Goal: Transaction & Acquisition: Book appointment/travel/reservation

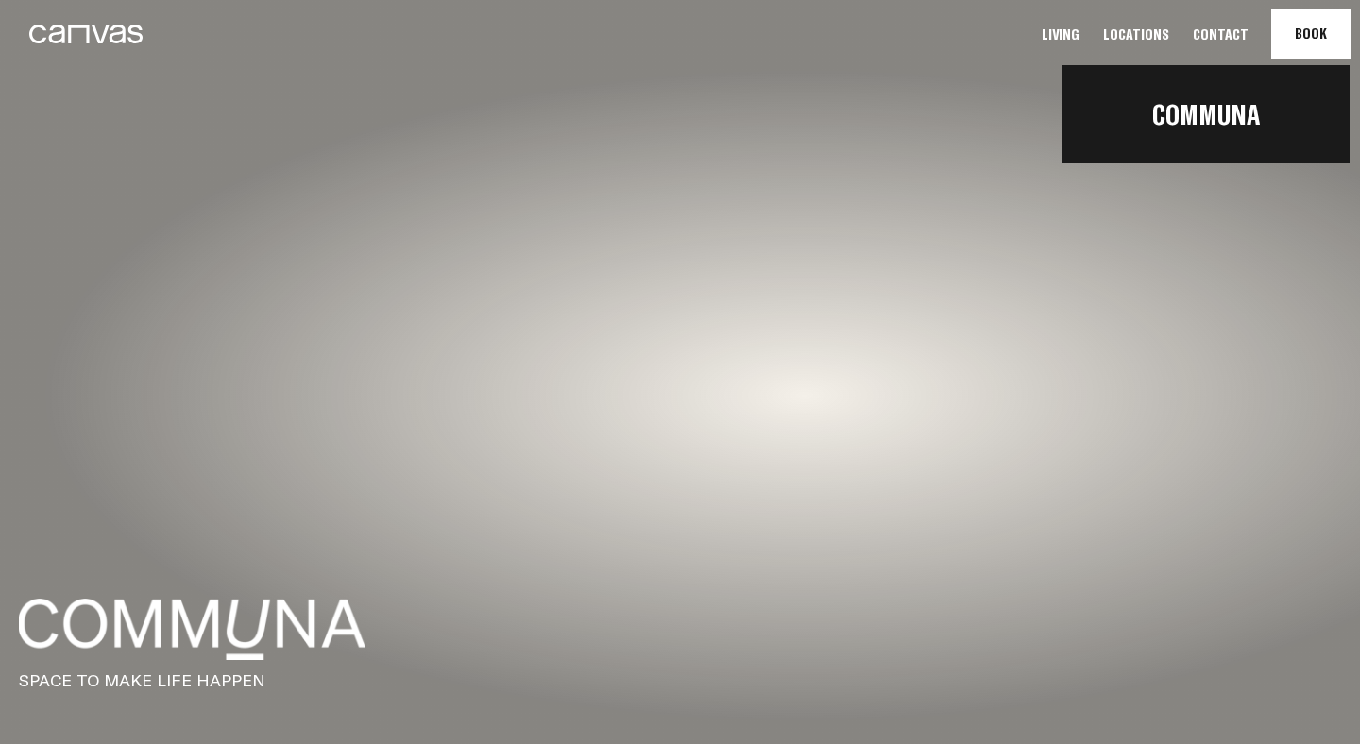
click at [1299, 31] on button "Book Communa" at bounding box center [1310, 33] width 77 height 47
click at [1229, 129] on link "Communa" at bounding box center [1206, 114] width 287 height 64
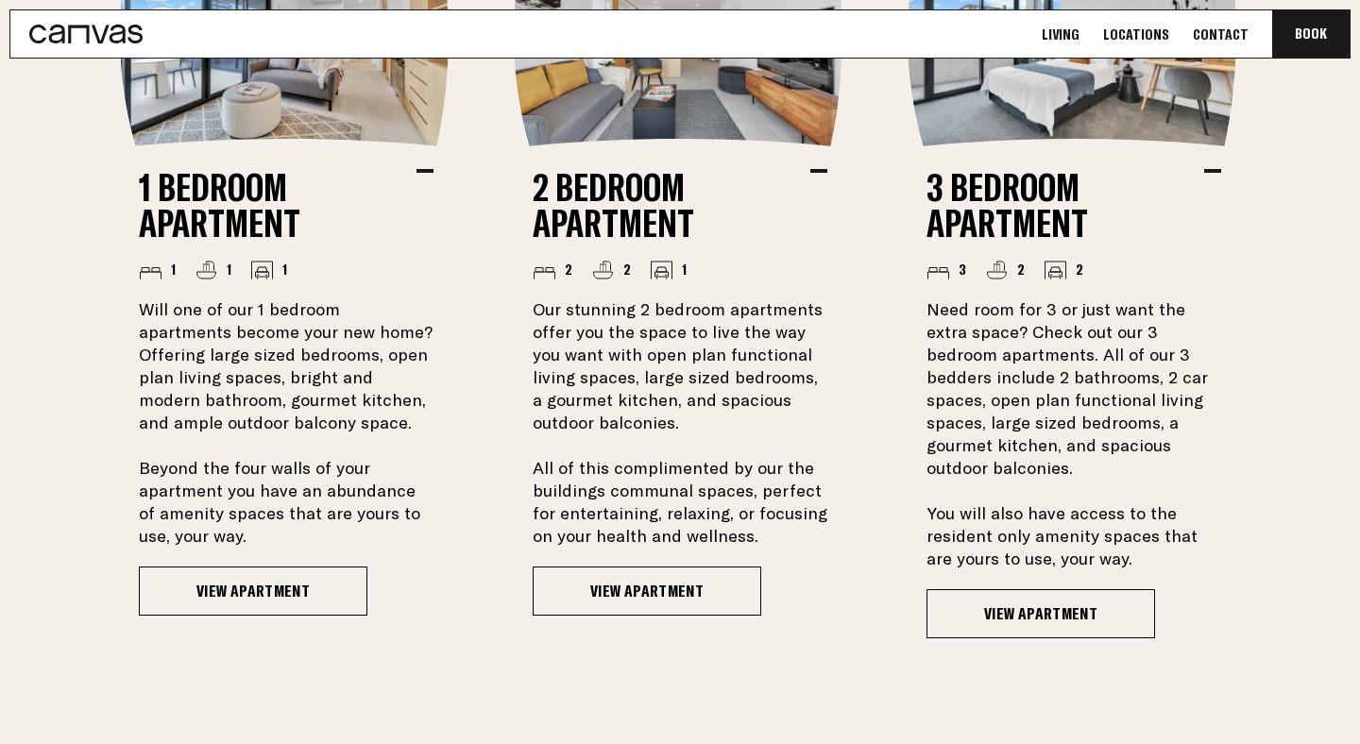
scroll to position [1524, 0]
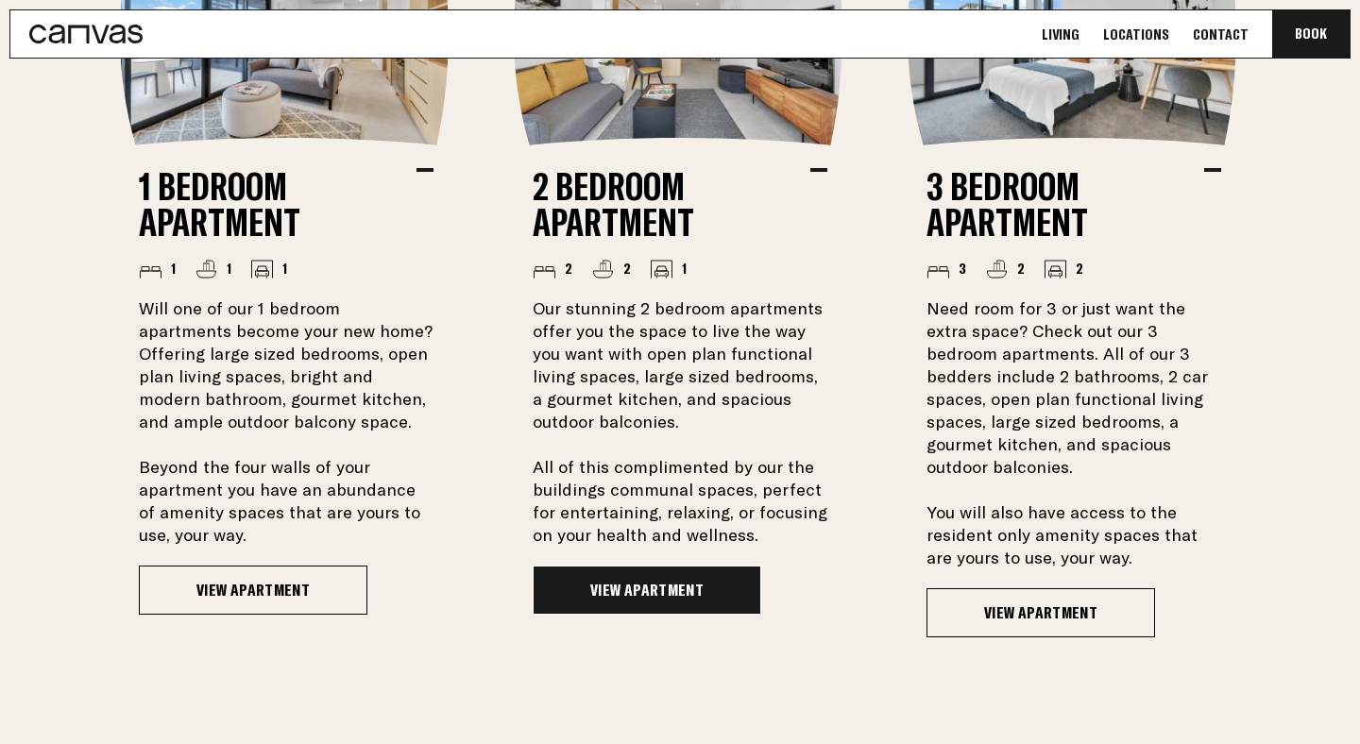
click at [713, 585] on link "View Apartment" at bounding box center [647, 590] width 229 height 49
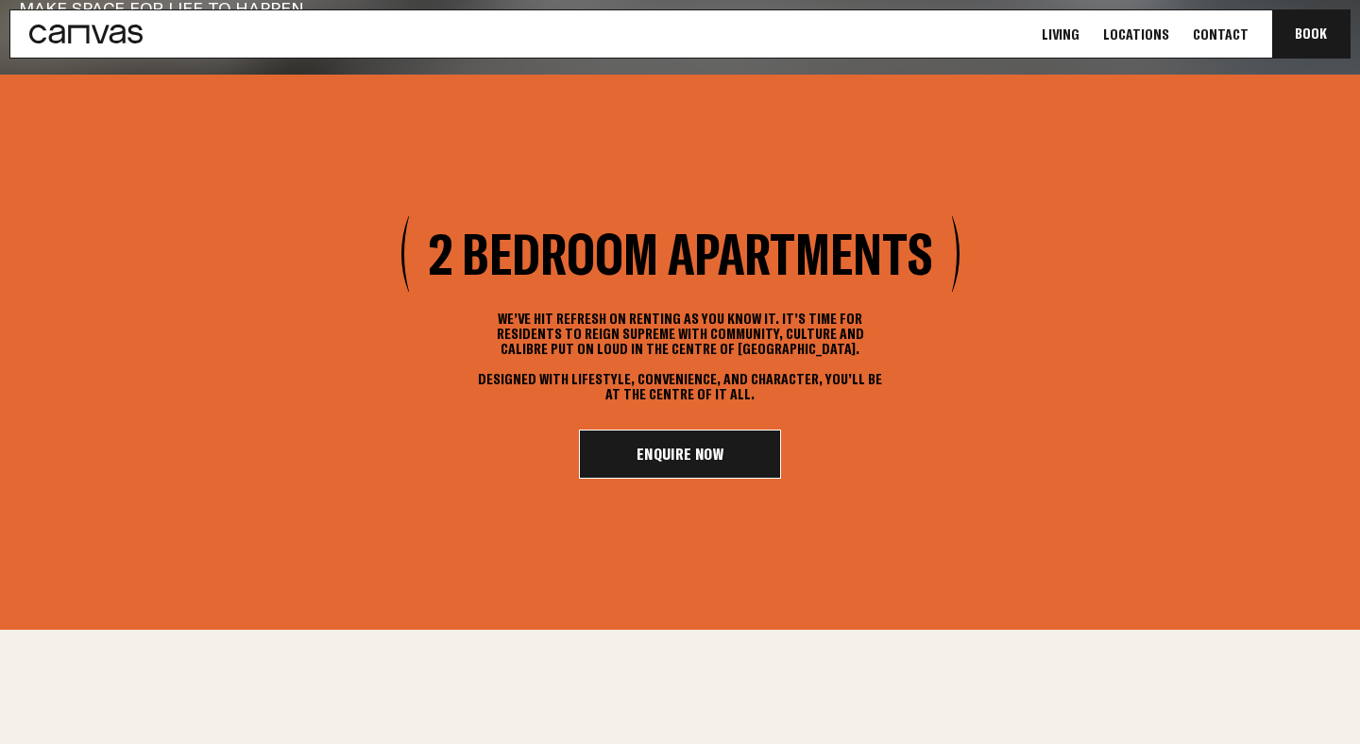
scroll to position [671, 0]
click at [719, 447] on link "Enquire Now" at bounding box center [680, 453] width 202 height 49
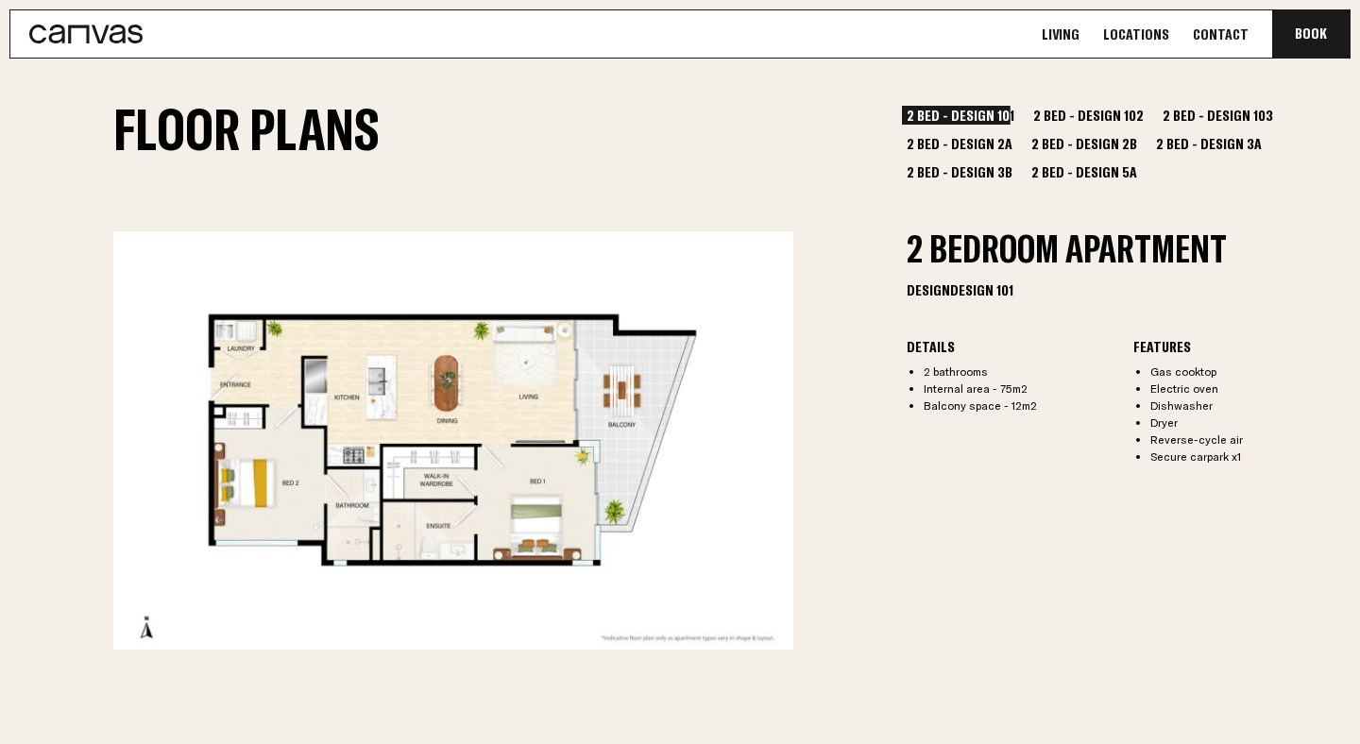
scroll to position [2208, 0]
click at [1071, 113] on button "2 Bed - Design 102" at bounding box center [1089, 116] width 120 height 19
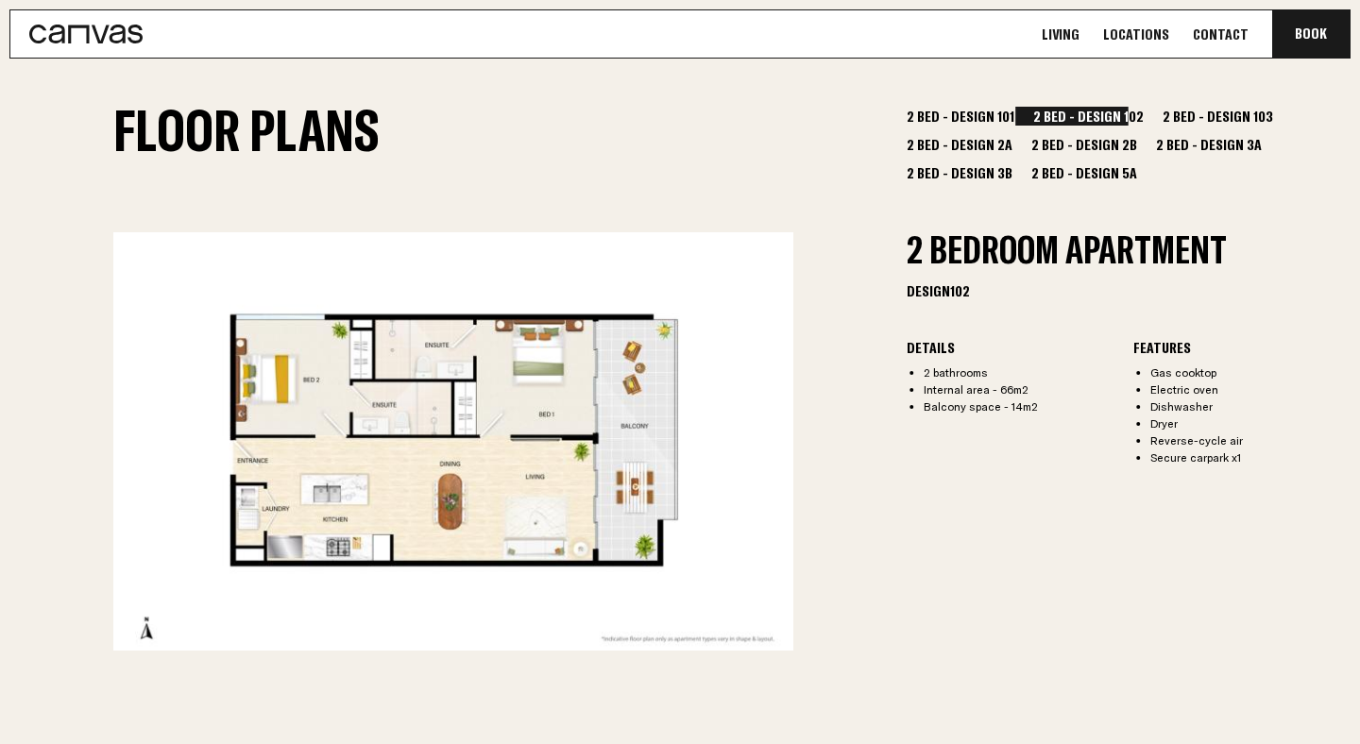
click at [1159, 114] on button "2 Bed - Design 103" at bounding box center [1218, 116] width 120 height 19
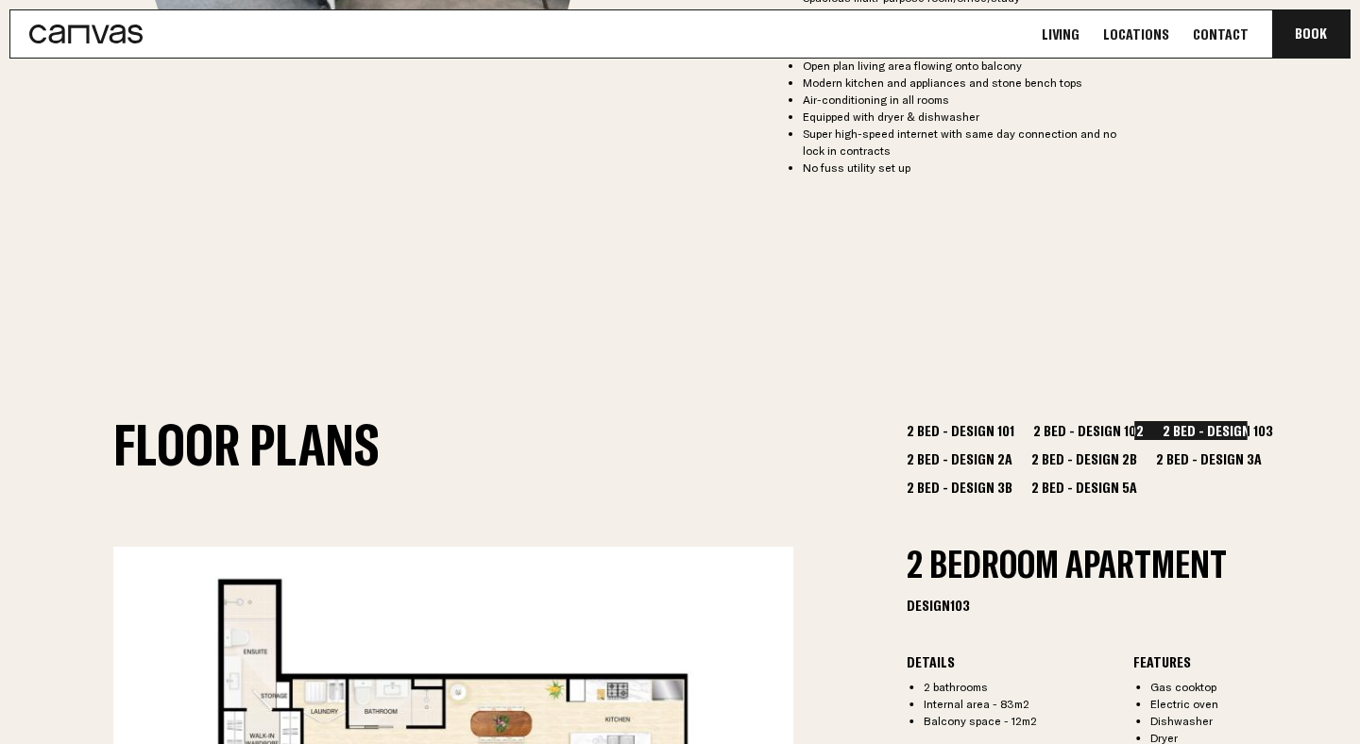
scroll to position [1808, 0]
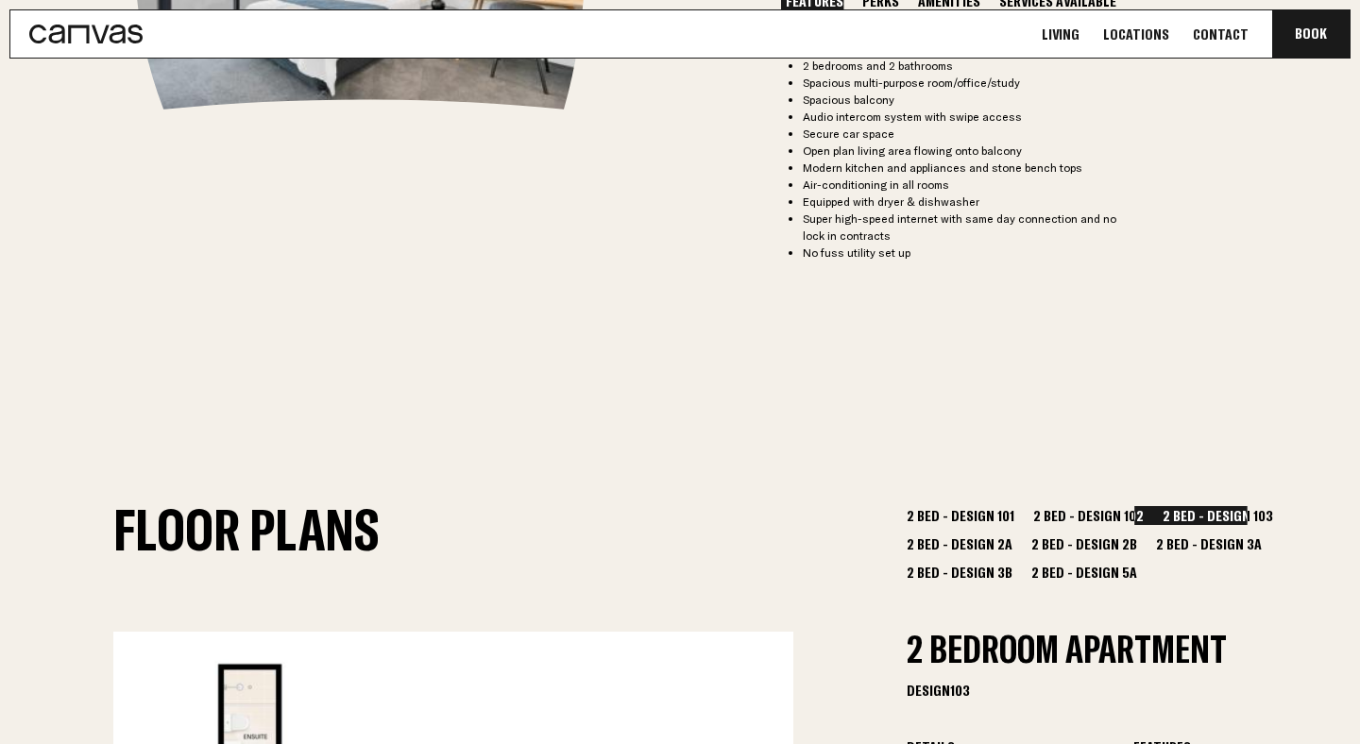
click at [987, 509] on button "2 Bed - Design 101" at bounding box center [960, 515] width 117 height 19
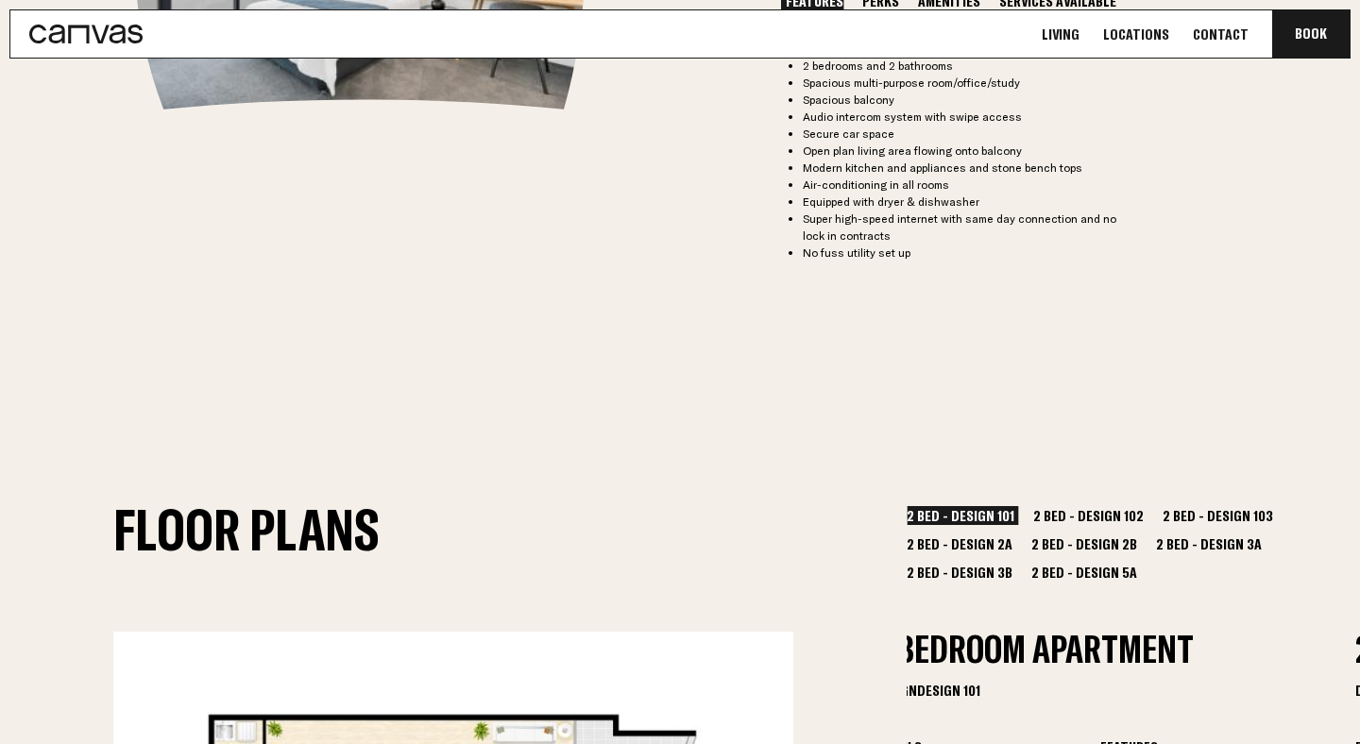
scroll to position [2020, 0]
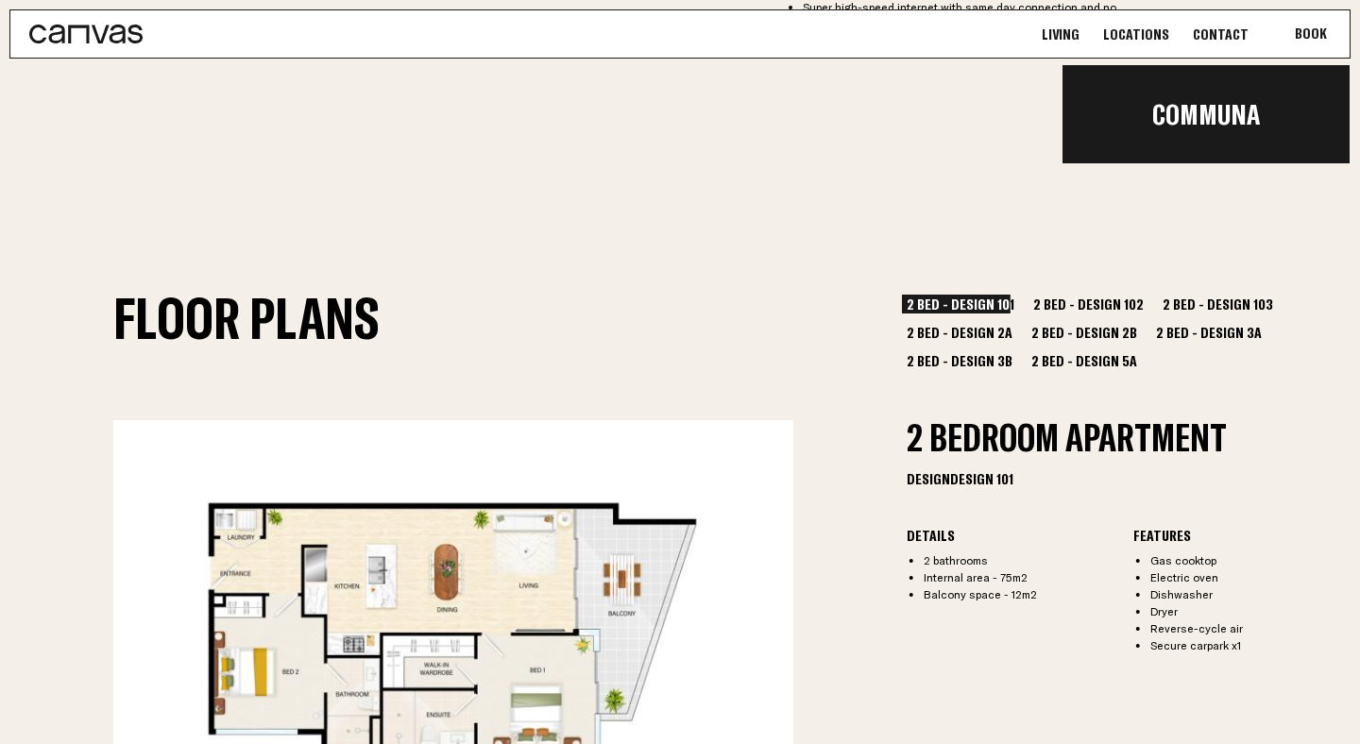
click at [1323, 40] on button "Book Communa" at bounding box center [1310, 33] width 77 height 47
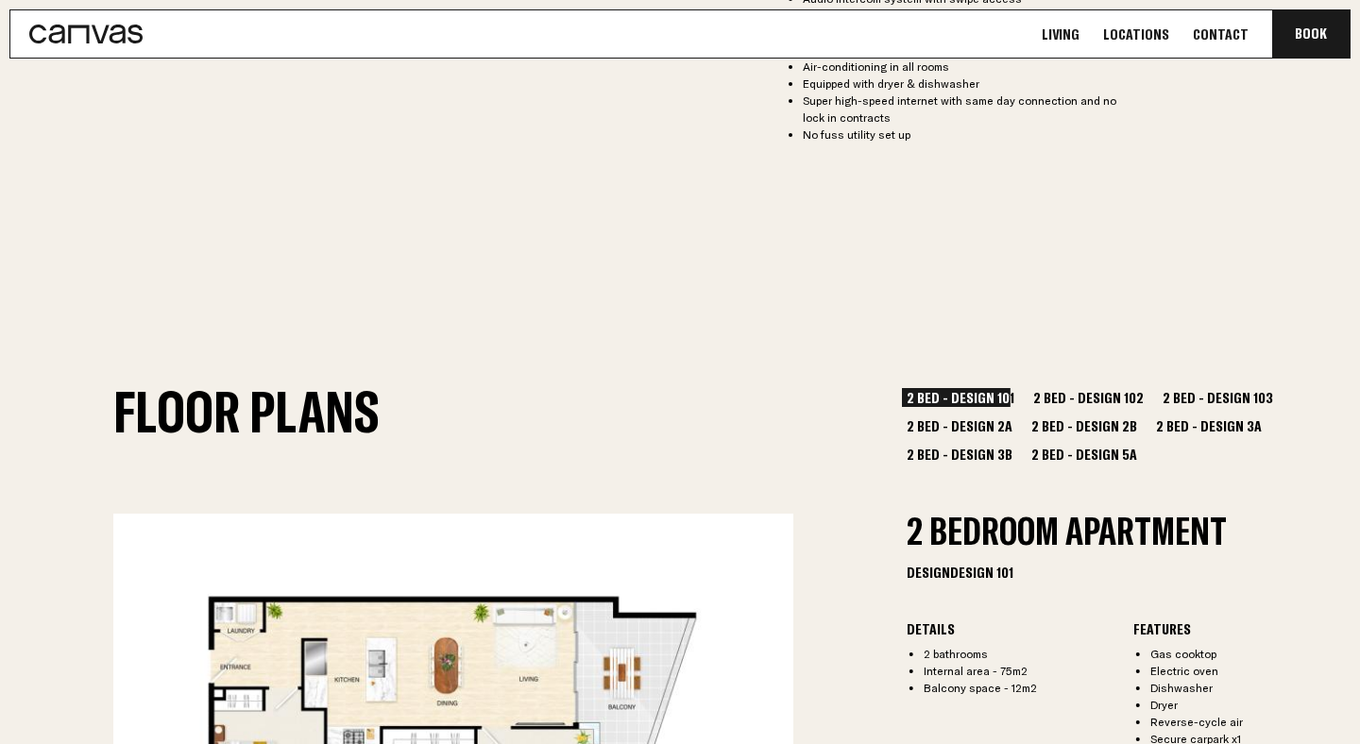
scroll to position [1606, 0]
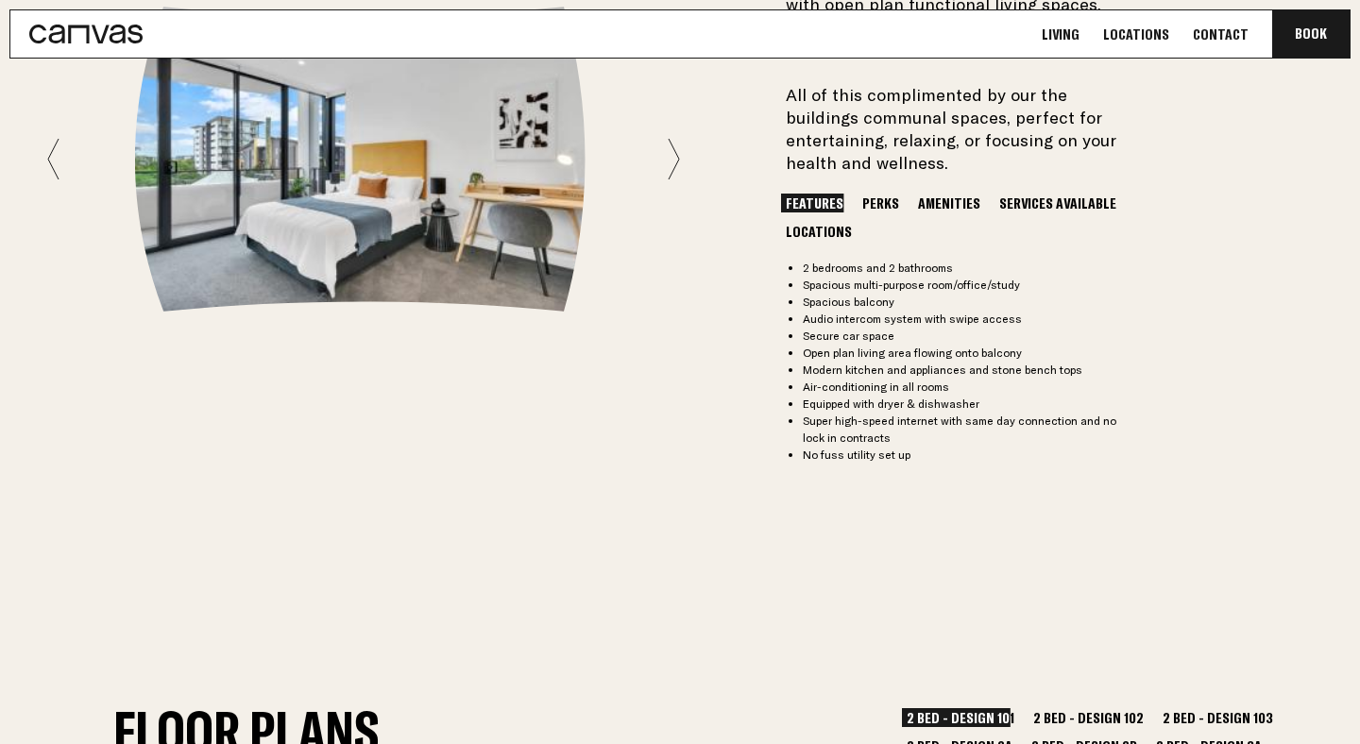
click at [895, 451] on li "No fuss utility set up" at bounding box center [963, 455] width 320 height 17
click at [1213, 29] on link "Contact" at bounding box center [1220, 35] width 67 height 20
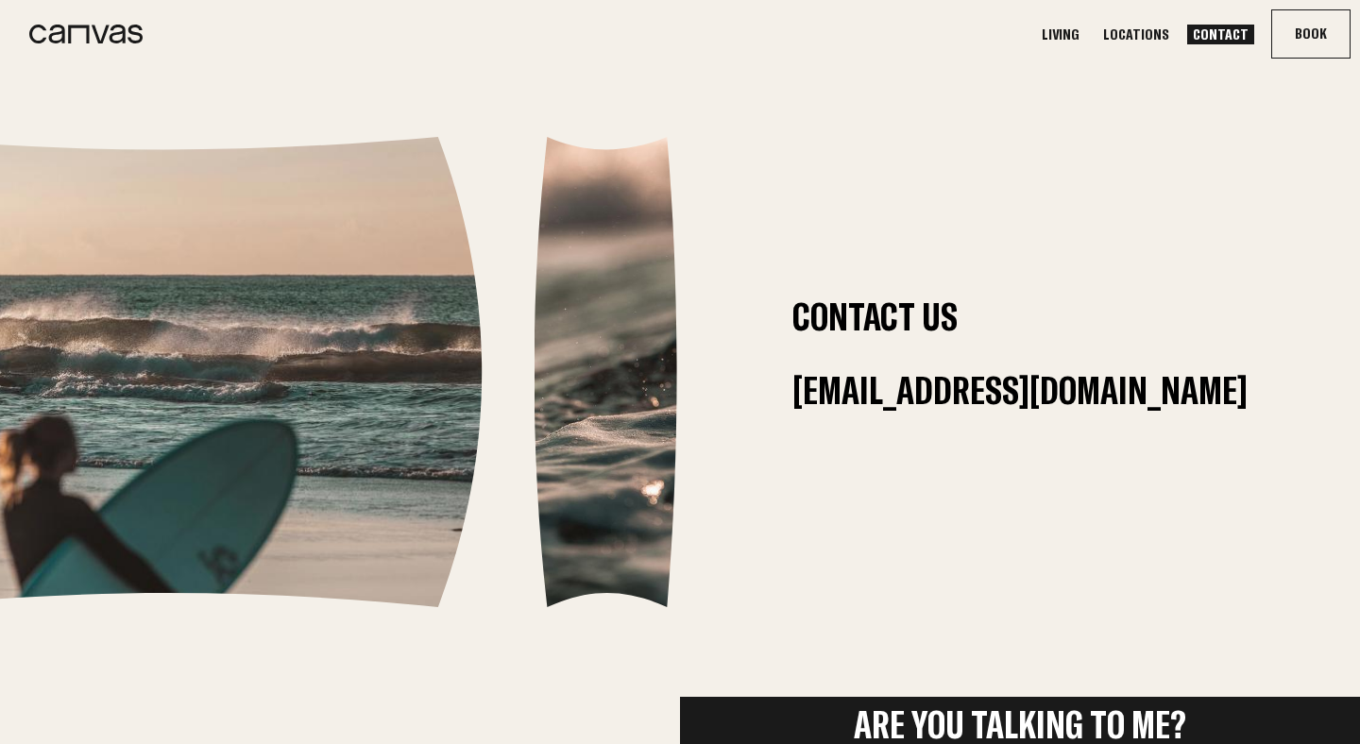
click at [1153, 22] on ul "Living Locations Contact Book Communa" at bounding box center [1197, 33] width 332 height 47
click at [1151, 31] on link "Locations" at bounding box center [1136, 35] width 77 height 20
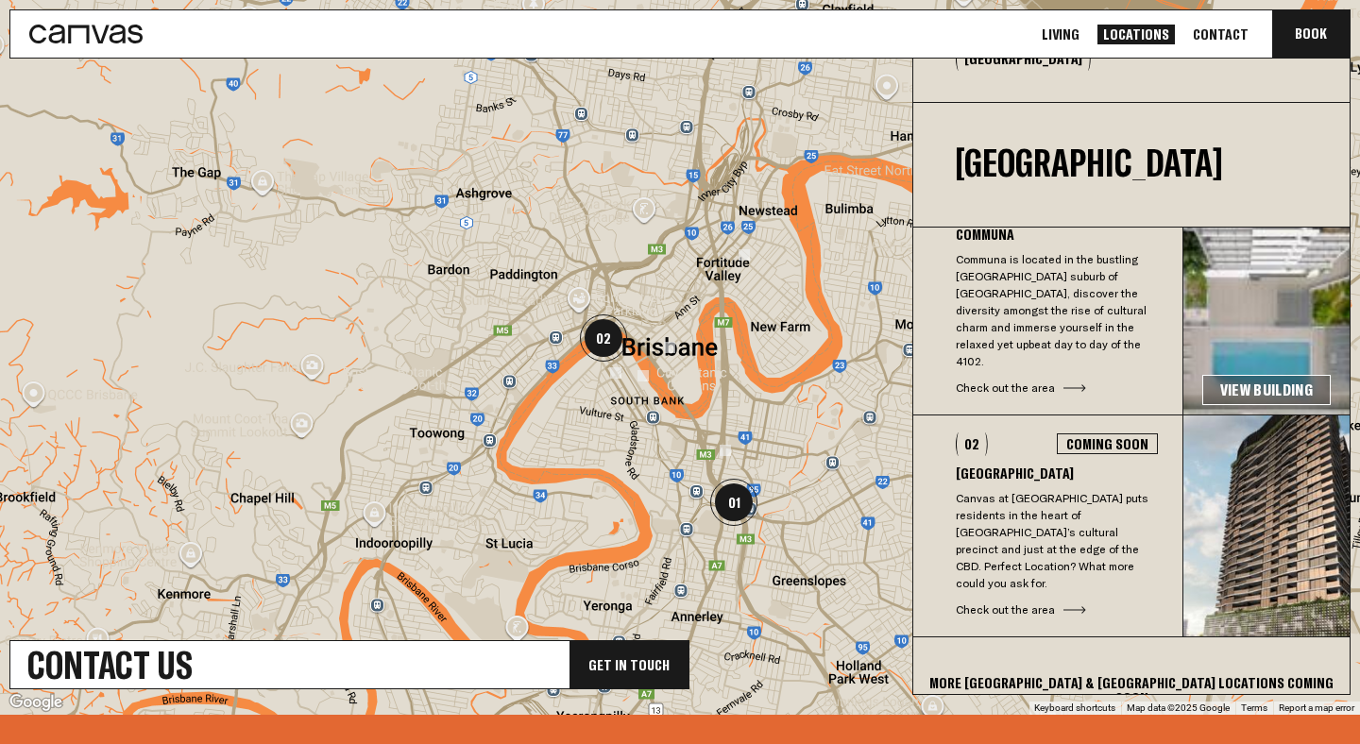
scroll to position [661, 0]
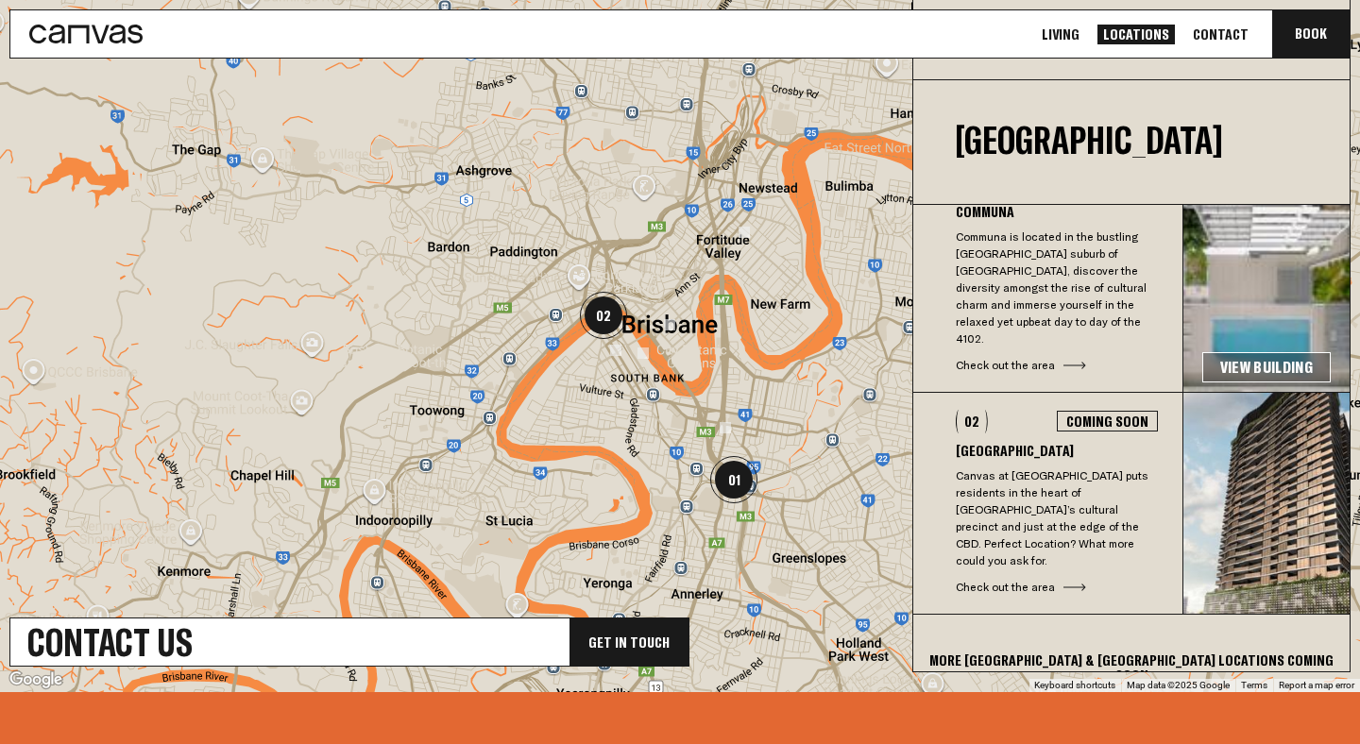
click at [1249, 352] on link "View Building" at bounding box center [1267, 367] width 128 height 30
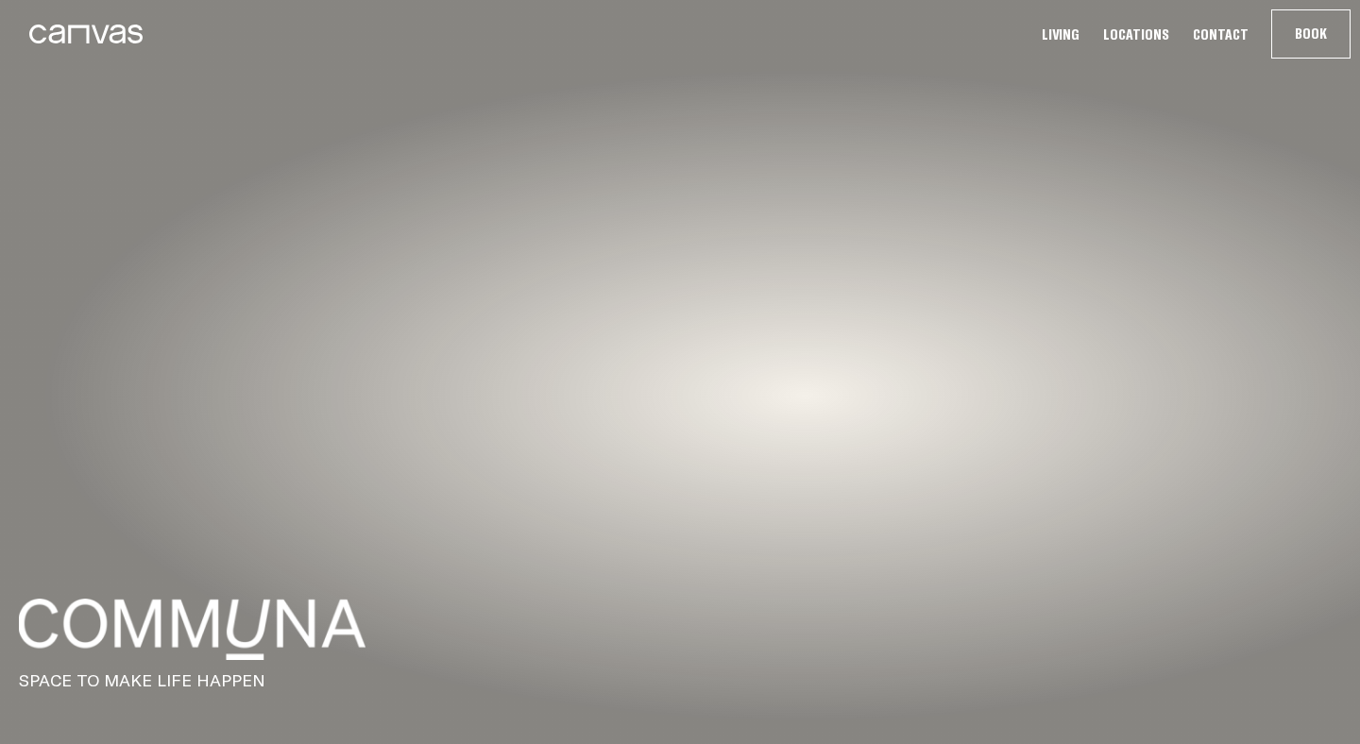
click at [496, 227] on div at bounding box center [680, 372] width 1360 height 744
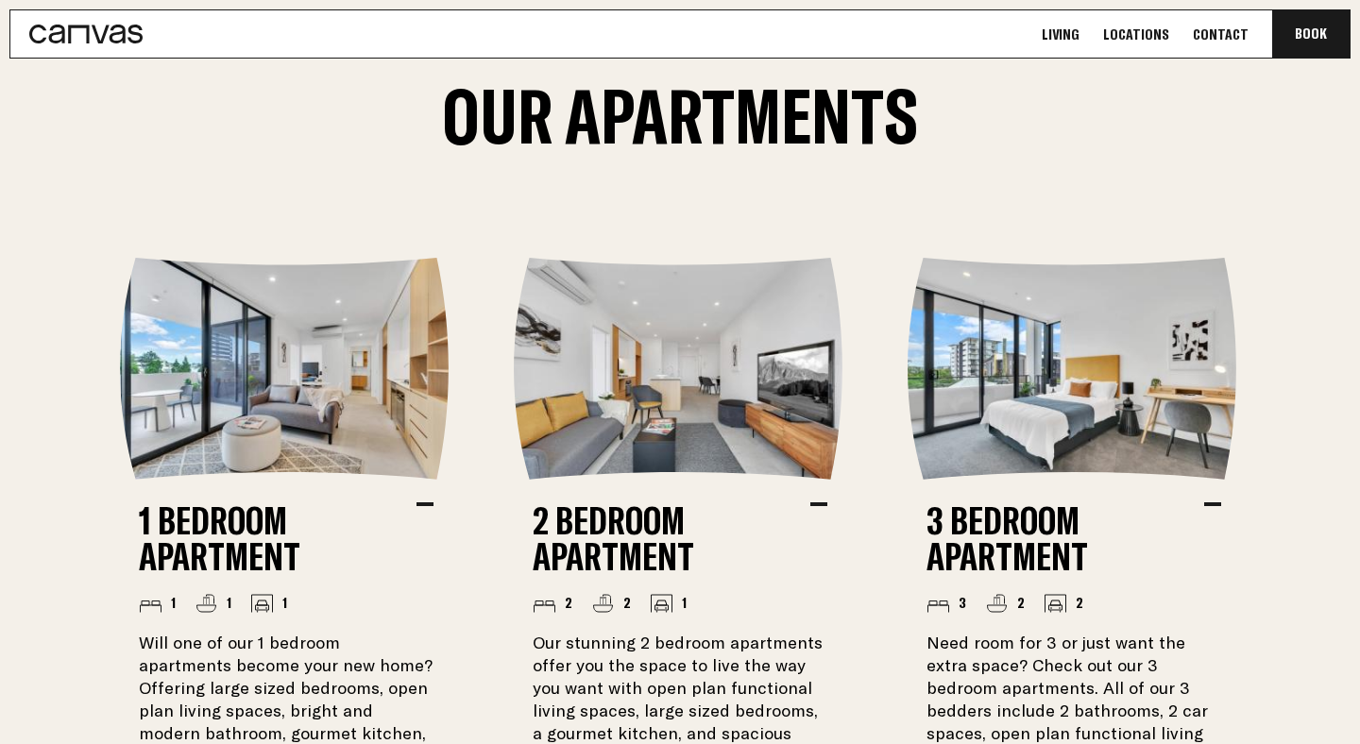
scroll to position [1241, 0]
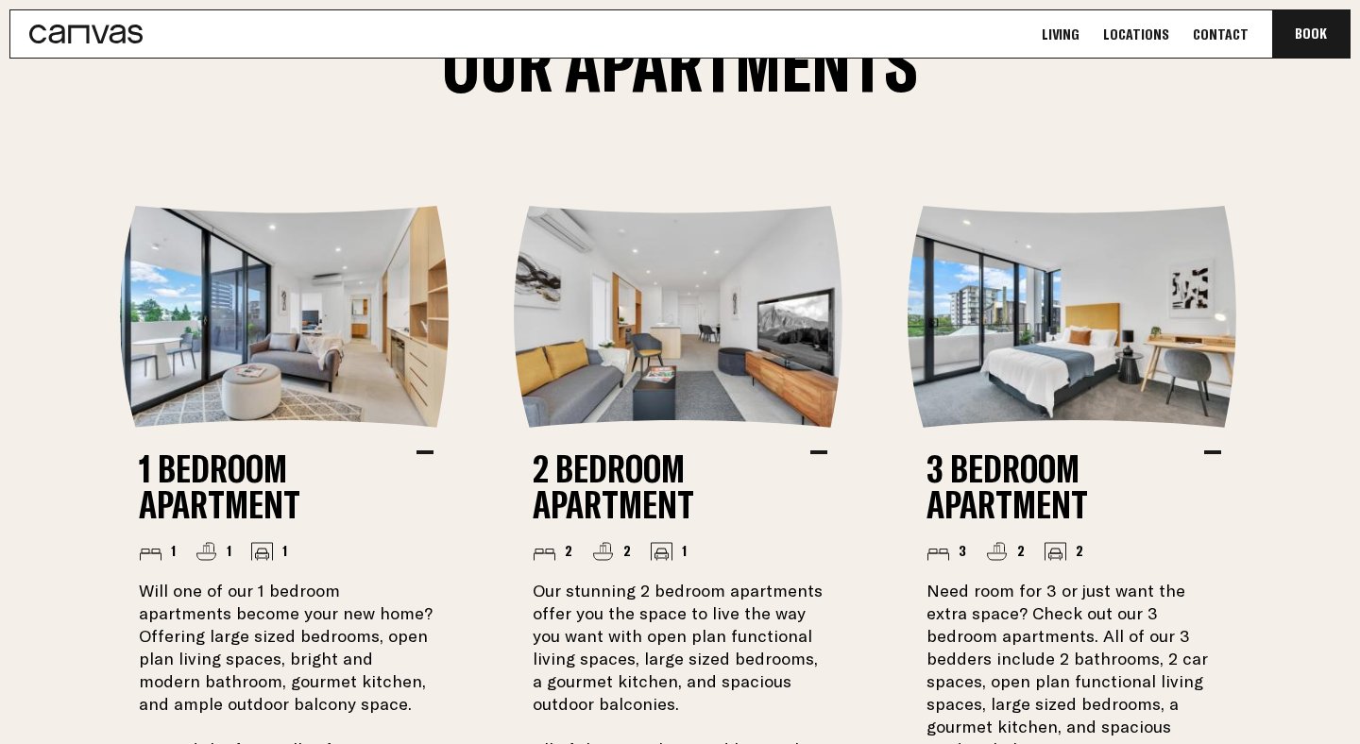
click at [1152, 28] on link "Locations" at bounding box center [1136, 35] width 77 height 20
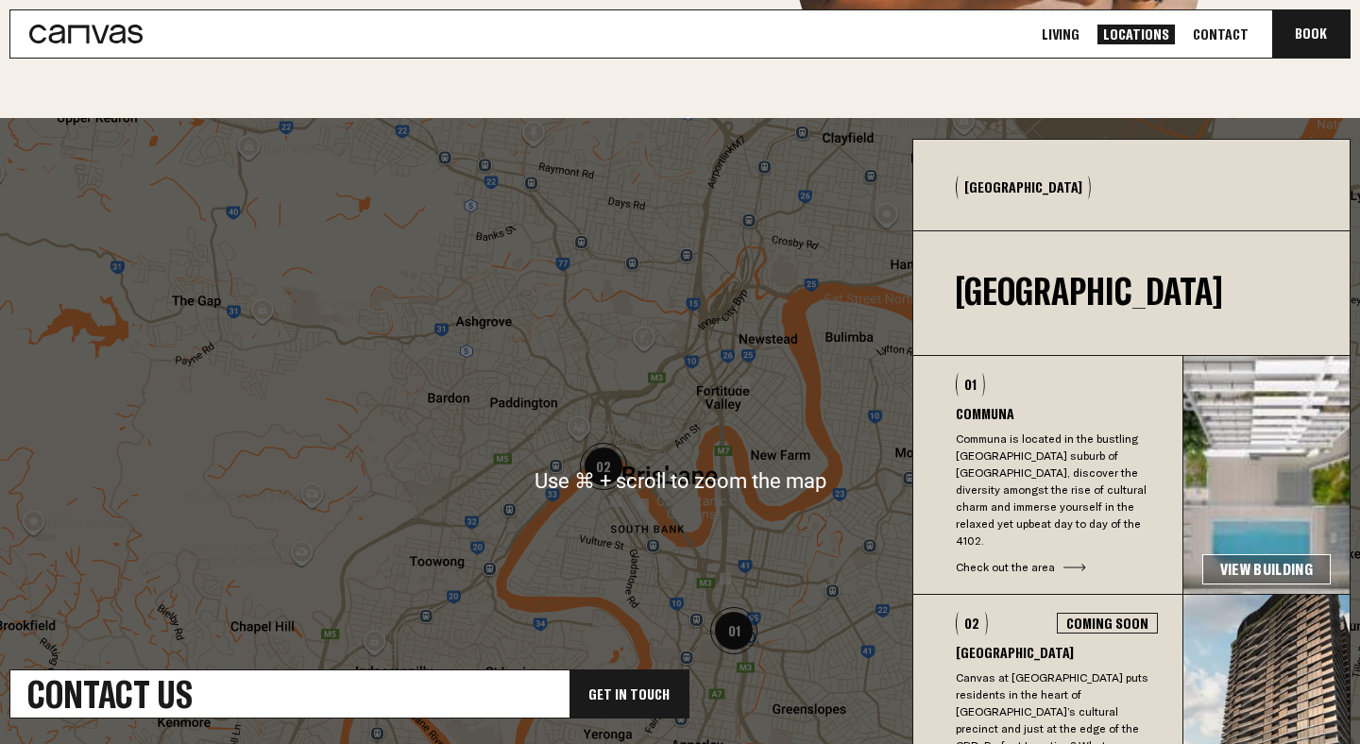
scroll to position [51, 0]
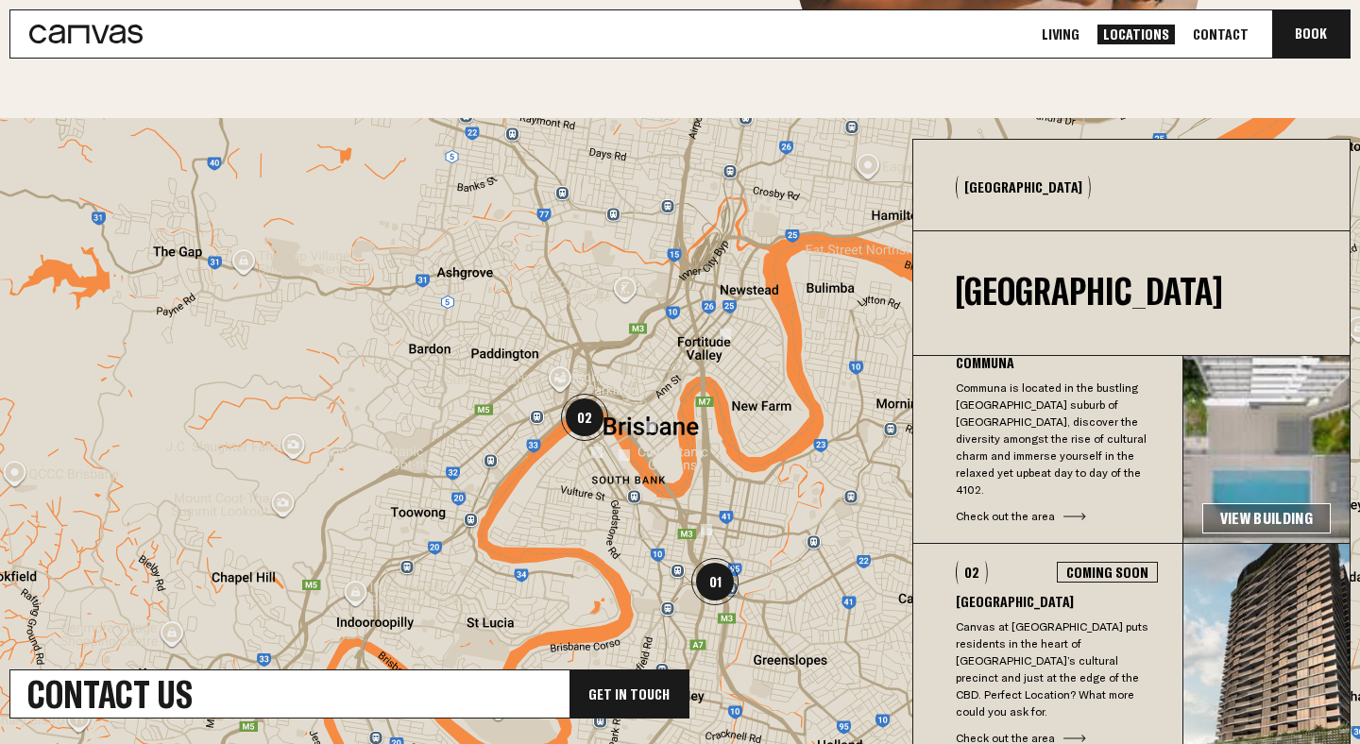
drag, startPoint x: 644, startPoint y: 555, endPoint x: 601, endPoint y: 457, distance: 106.6
click at [601, 457] on div at bounding box center [680, 481] width 1360 height 726
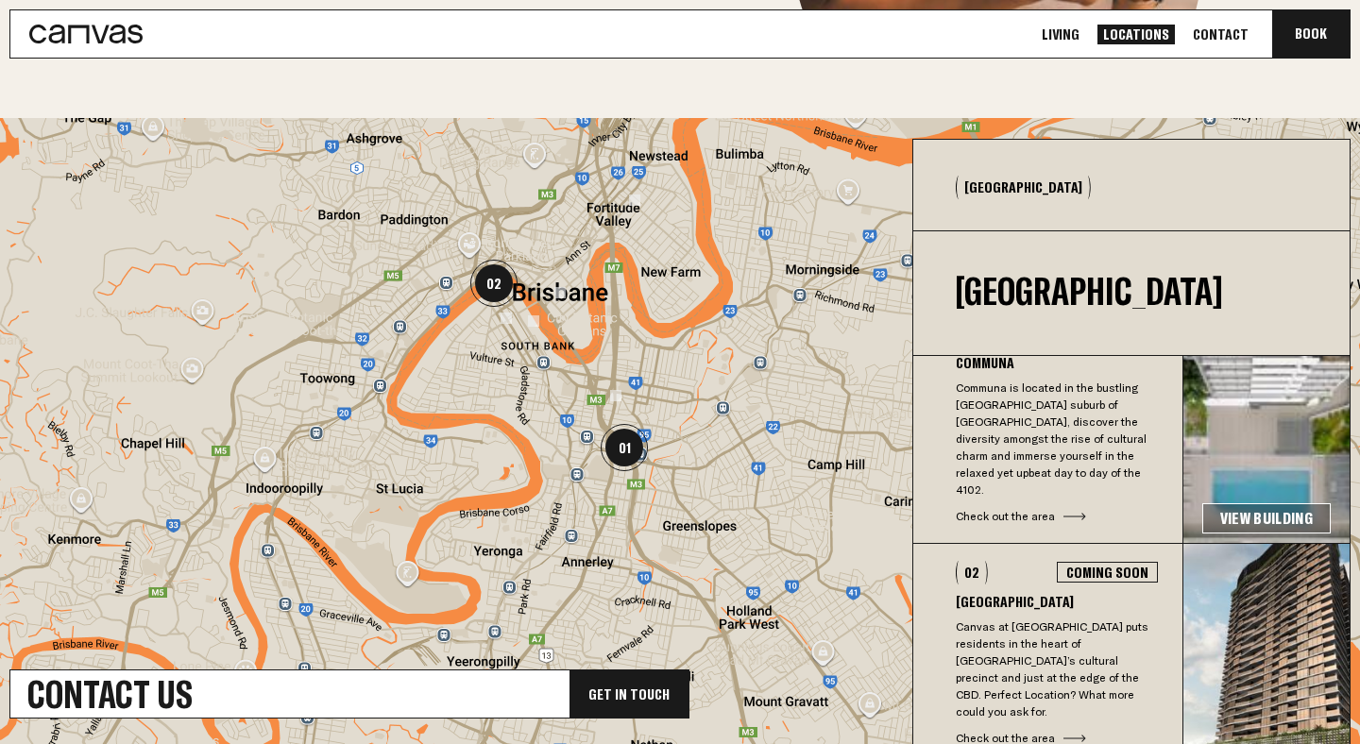
drag, startPoint x: 779, startPoint y: 536, endPoint x: 700, endPoint y: 434, distance: 129.3
click at [700, 434] on div at bounding box center [680, 481] width 1360 height 726
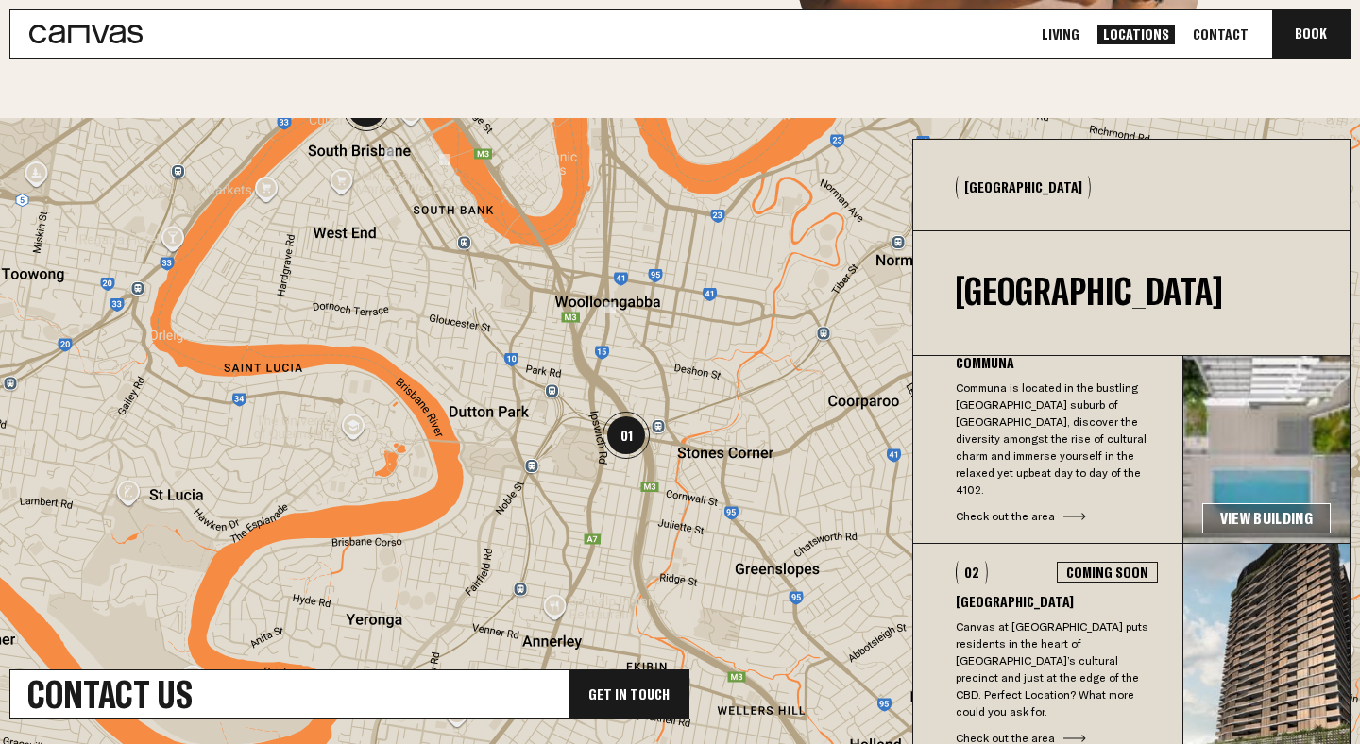
click at [1043, 631] on p "Canvas at [GEOGRAPHIC_DATA] puts residents in the heart of [GEOGRAPHIC_DATA]’s …" at bounding box center [1057, 670] width 202 height 102
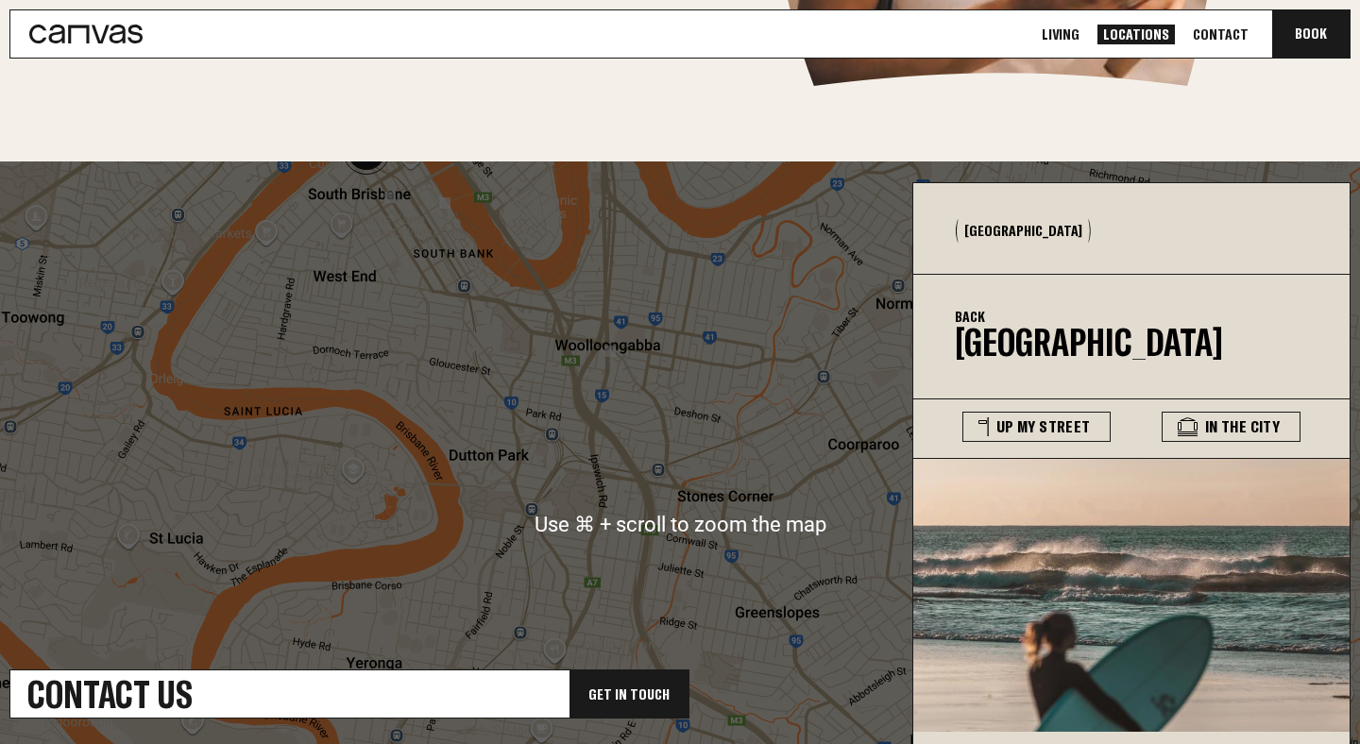
scroll to position [470, 0]
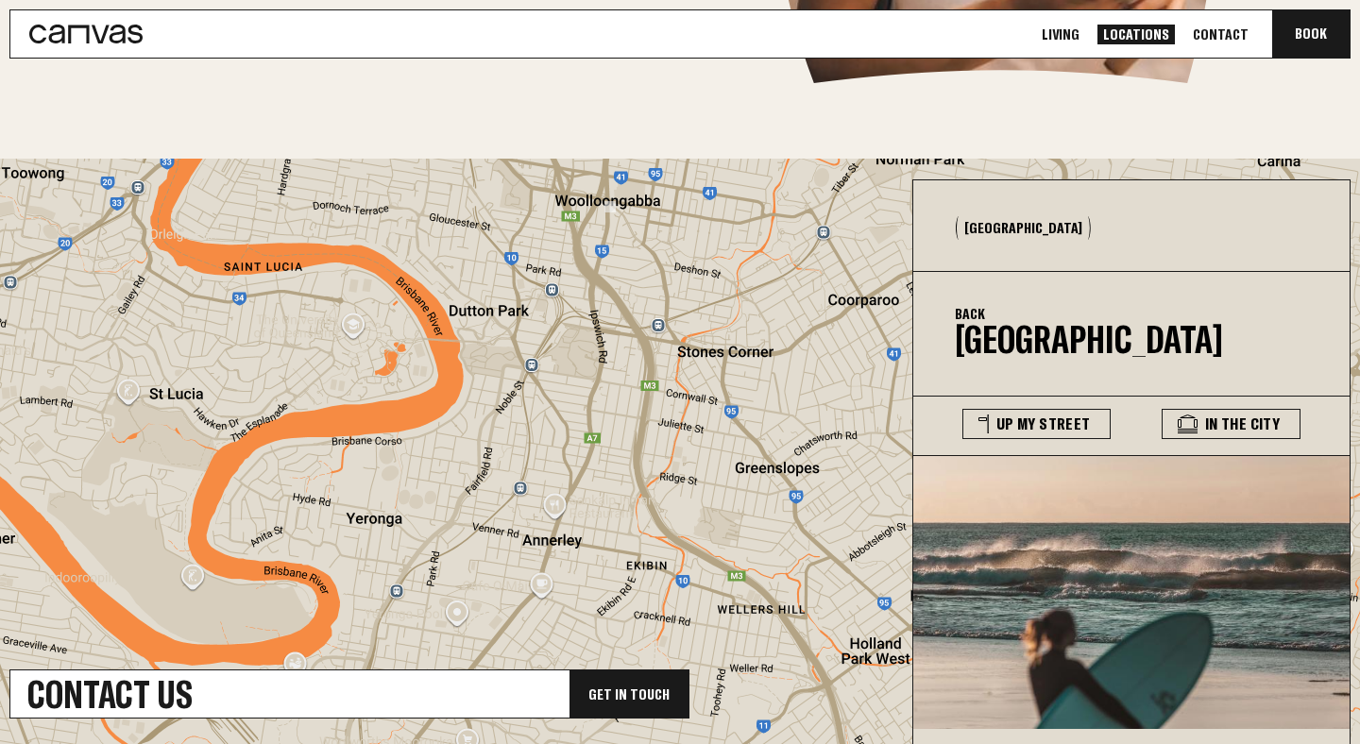
drag, startPoint x: 740, startPoint y: 424, endPoint x: 732, endPoint y: 258, distance: 166.4
click at [735, 259] on div at bounding box center [680, 522] width 1360 height 726
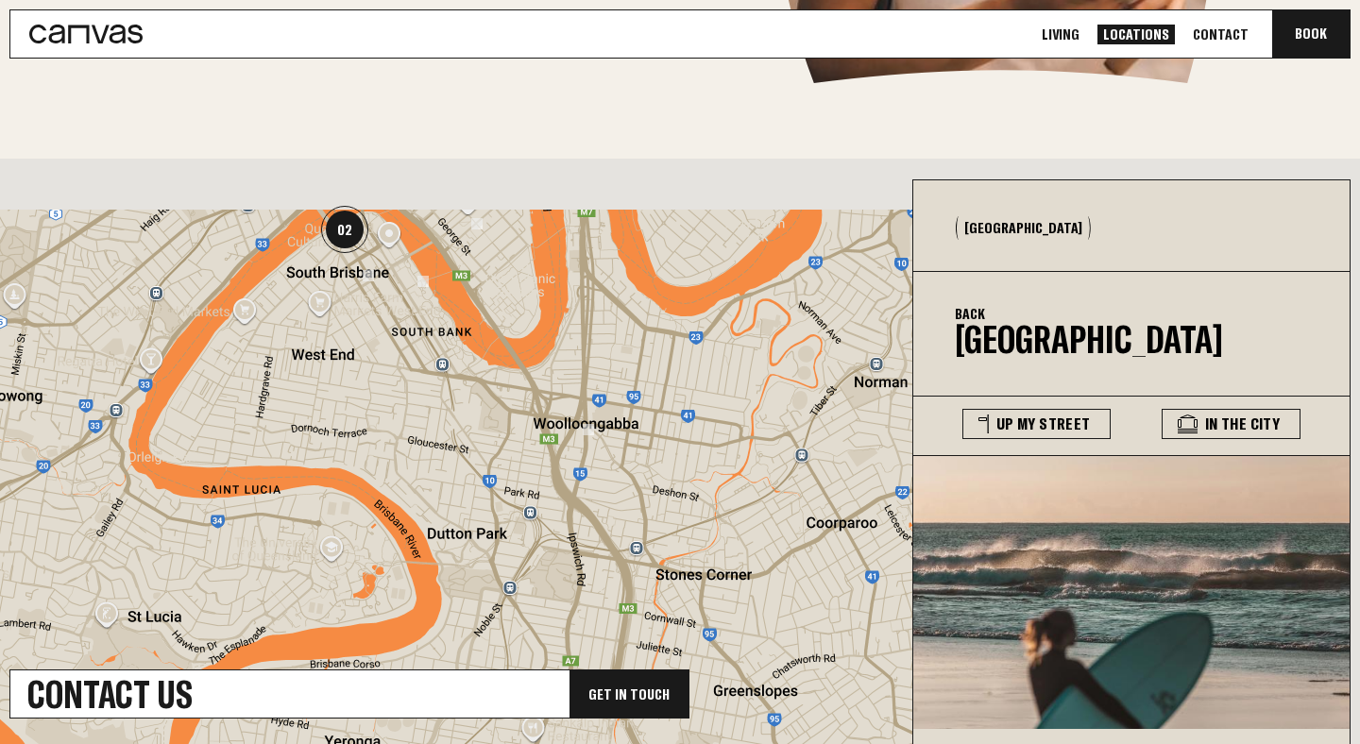
drag, startPoint x: 704, startPoint y: 334, endPoint x: 688, endPoint y: 604, distance: 269.7
click at [688, 605] on div at bounding box center [680, 522] width 1360 height 726
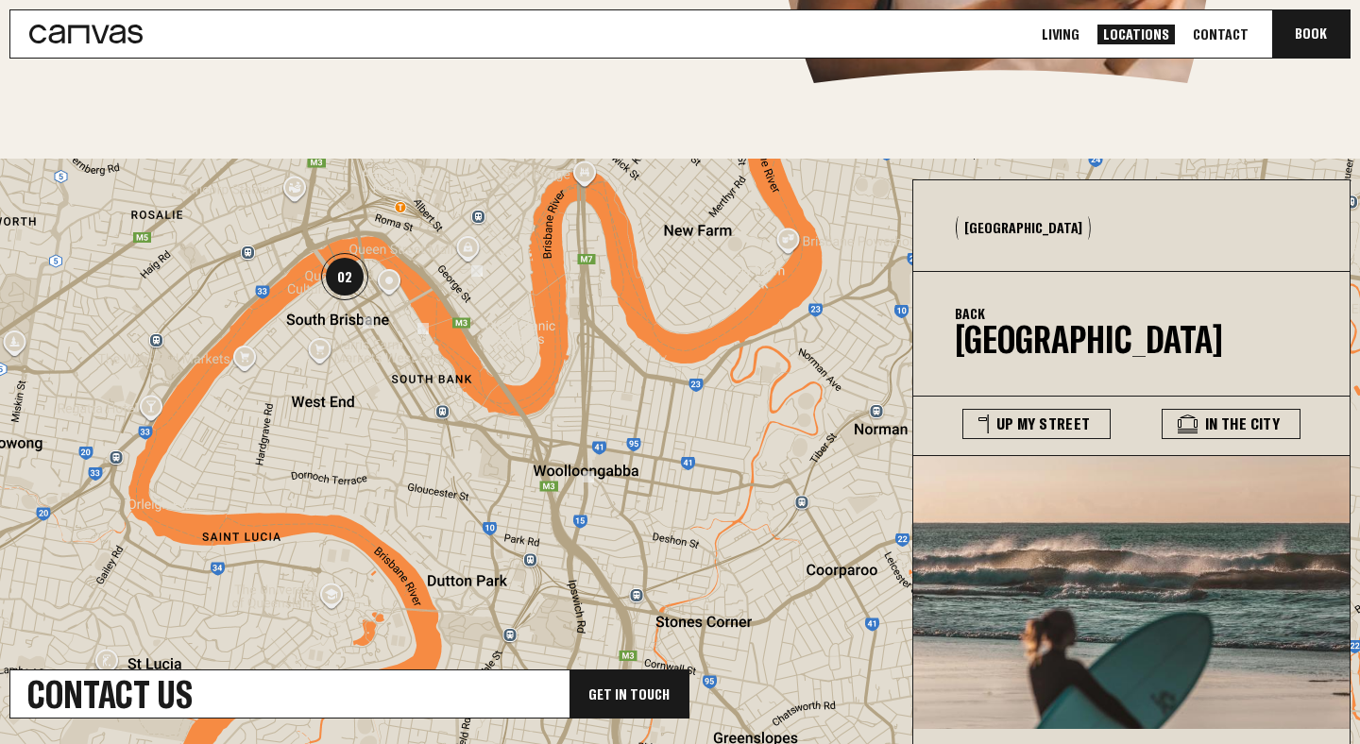
click at [590, 479] on img at bounding box center [588, 476] width 11 height 11
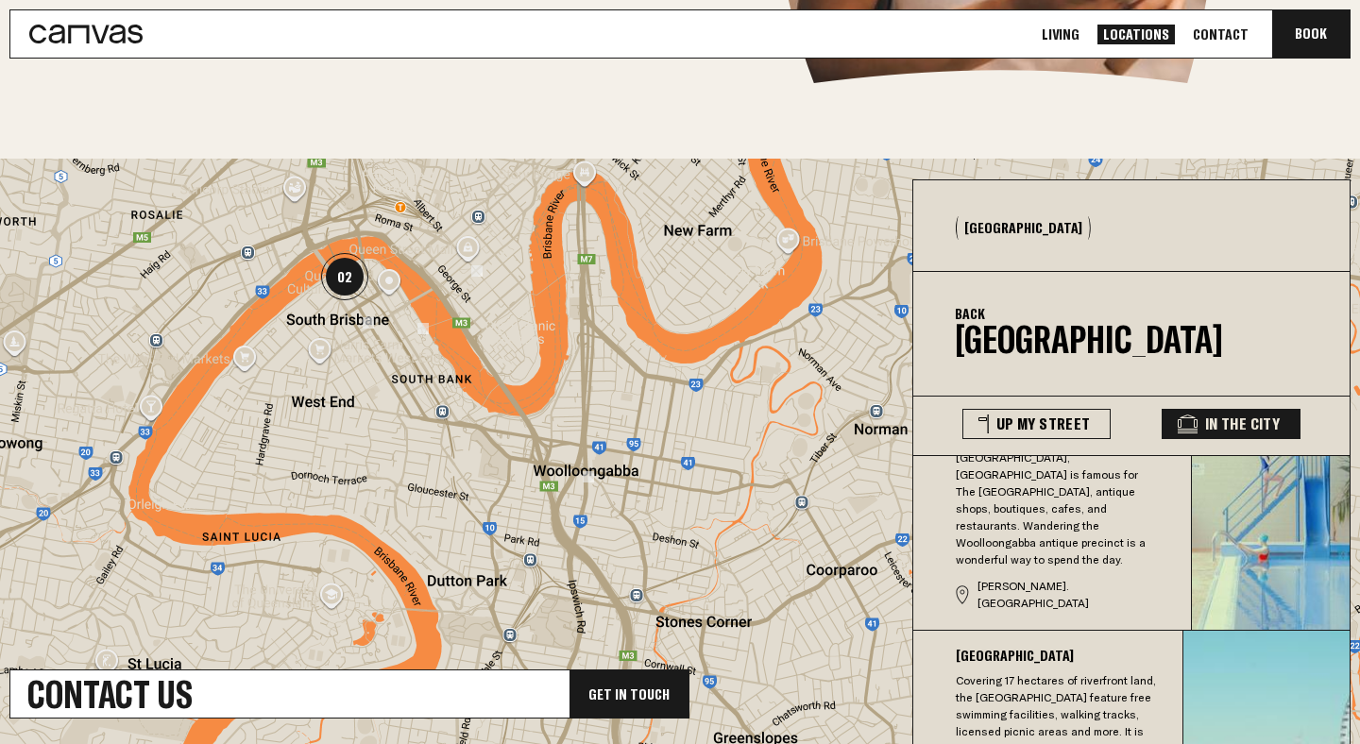
scroll to position [154, 0]
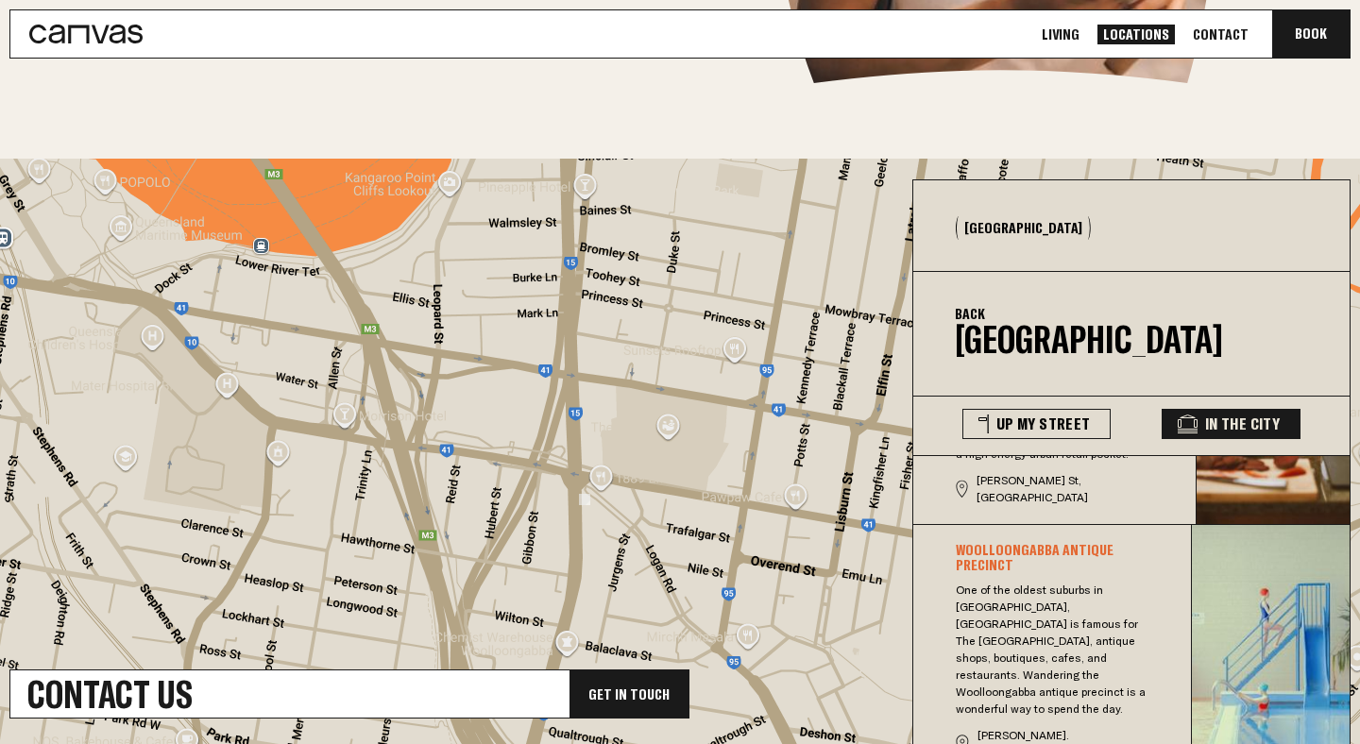
click at [588, 503] on img at bounding box center [584, 499] width 11 height 11
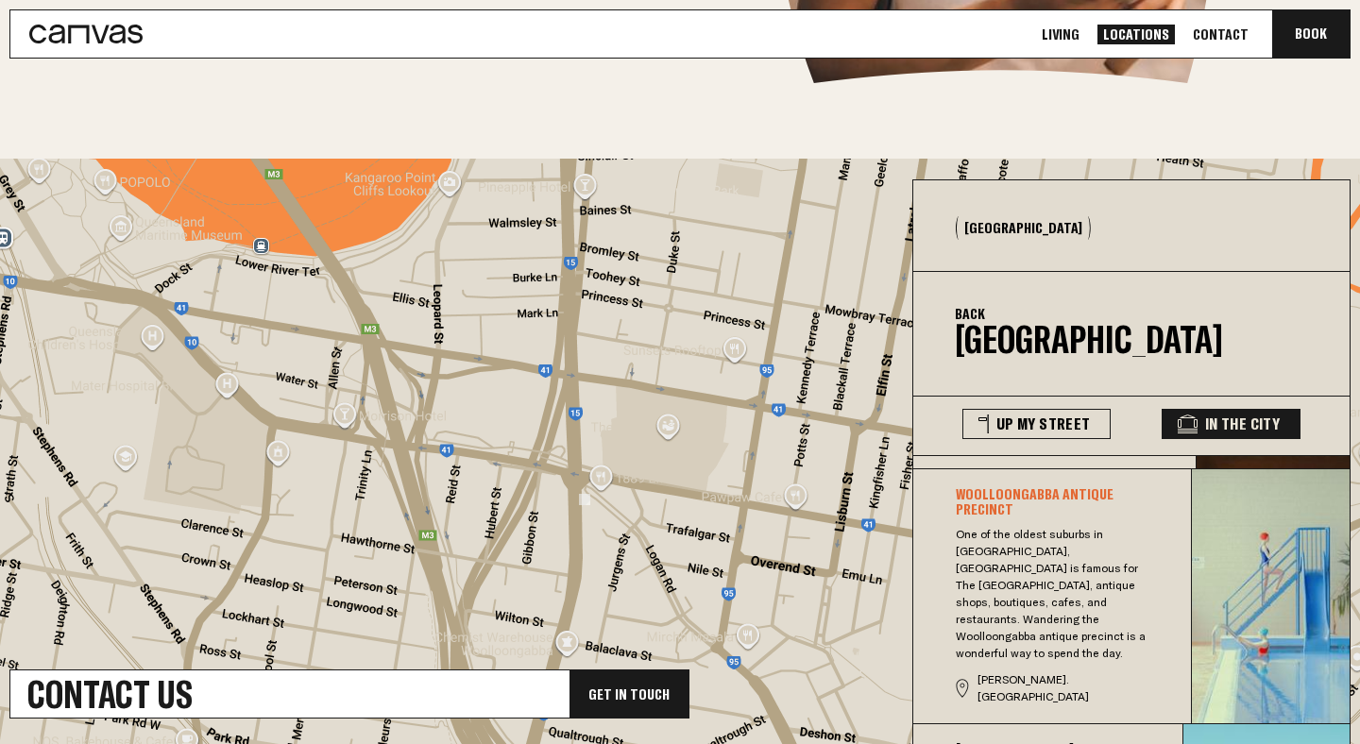
click at [1172, 297] on div "Back [GEOGRAPHIC_DATA] Coming Soon" at bounding box center [1131, 334] width 353 height 124
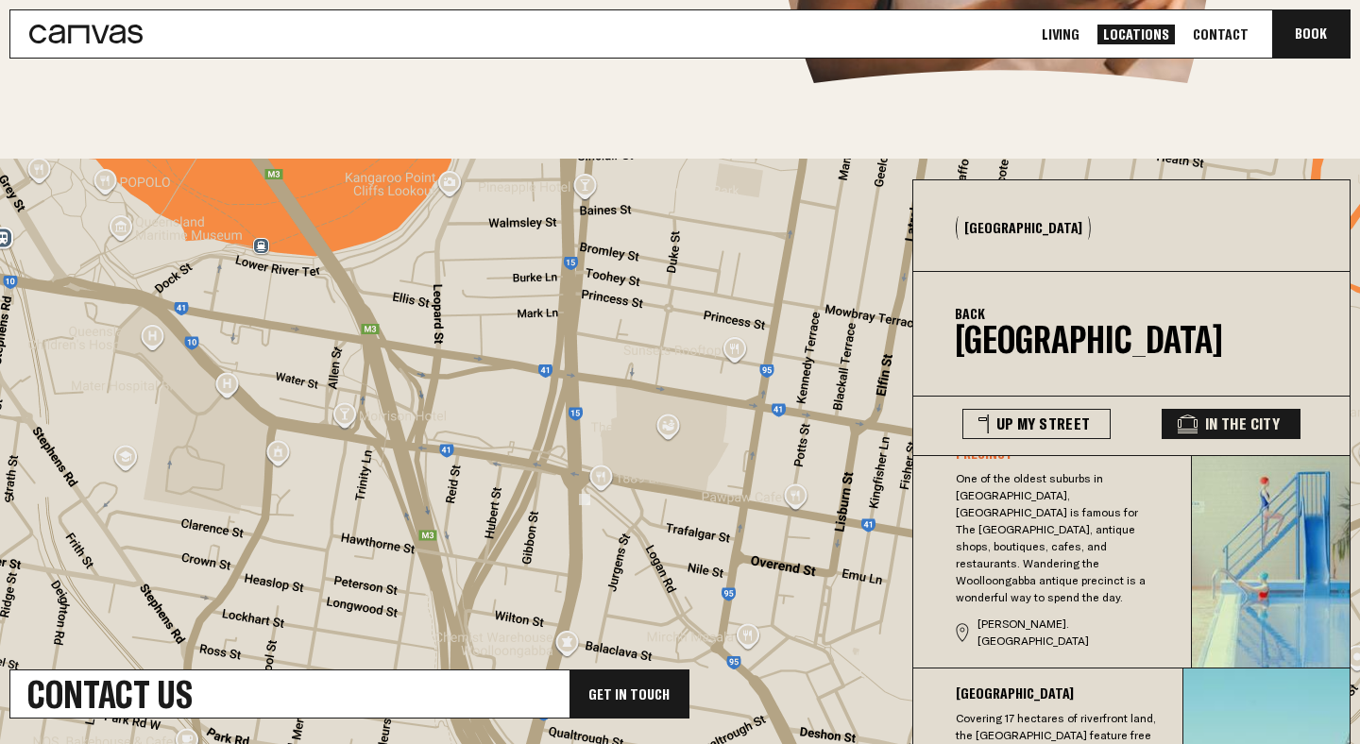
drag, startPoint x: 1082, startPoint y: 651, endPoint x: 1082, endPoint y: 611, distance: 39.7
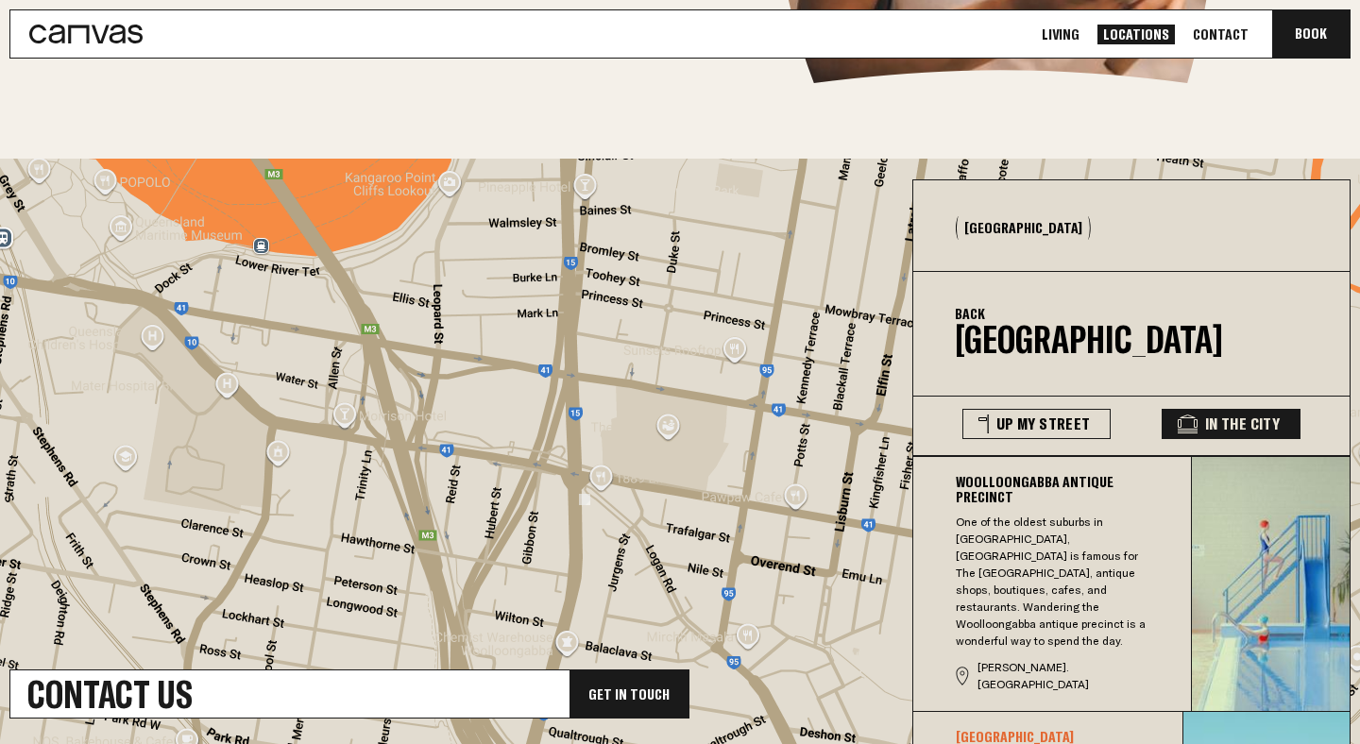
scroll to position [221, 0]
click at [1082, 575] on p "One of the oldest suburbs in [GEOGRAPHIC_DATA], [GEOGRAPHIC_DATA] is famous for…" at bounding box center [1057, 583] width 203 height 136
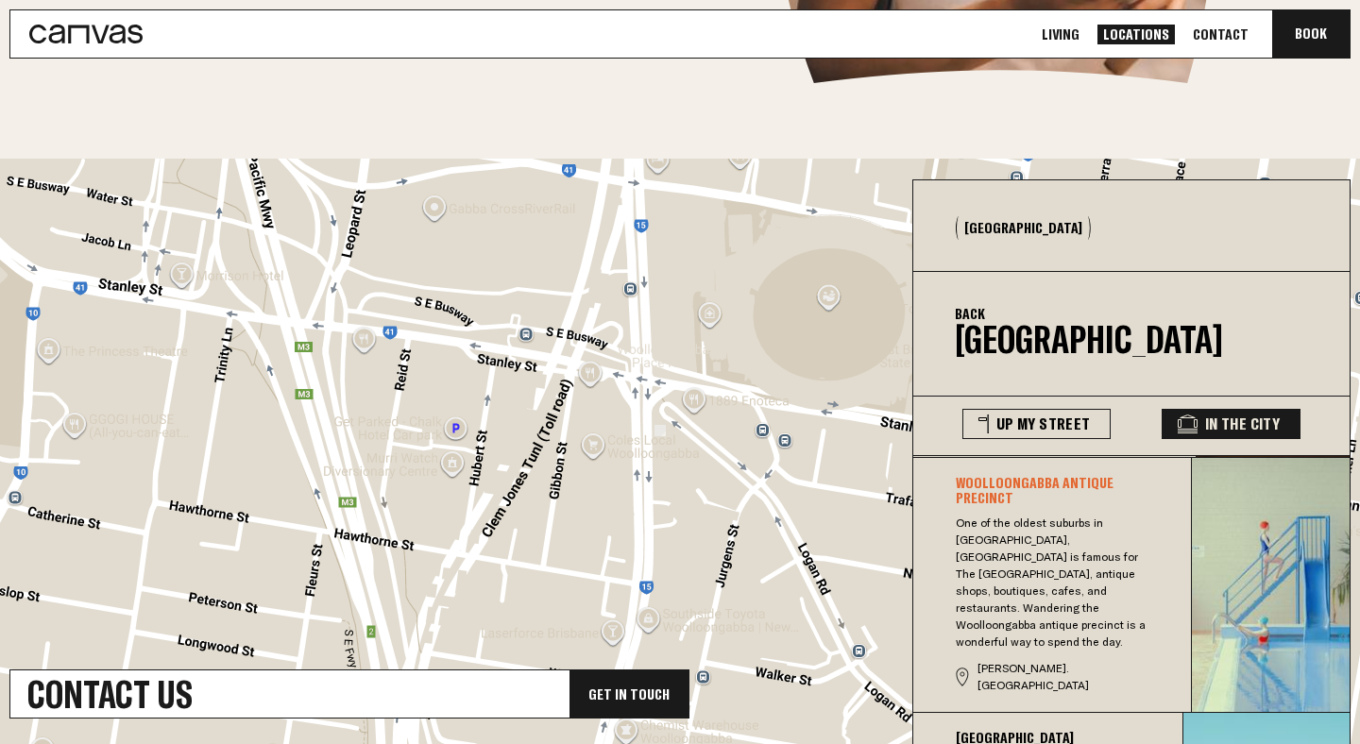
drag, startPoint x: 611, startPoint y: 542, endPoint x: 703, endPoint y: 459, distance: 123.7
click at [703, 461] on div at bounding box center [680, 522] width 1360 height 726
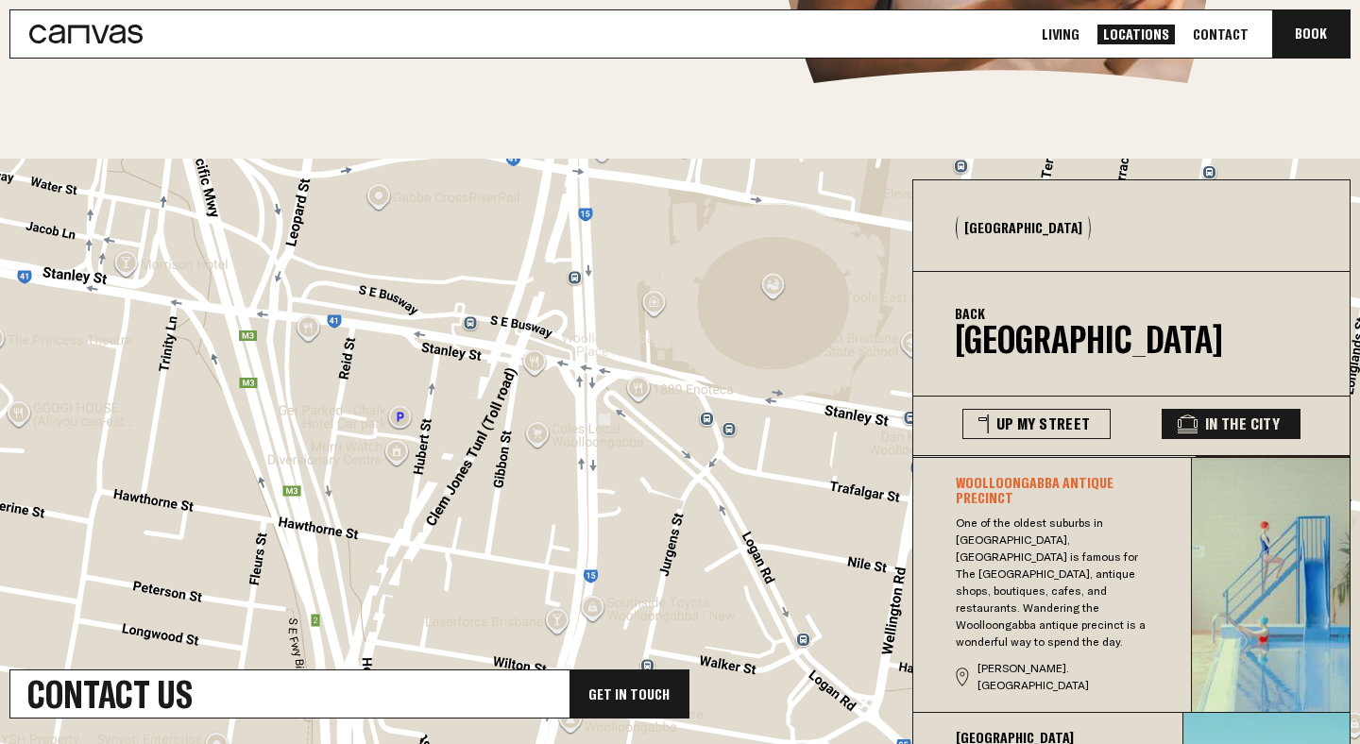
click at [1085, 37] on link "Living" at bounding box center [1060, 35] width 49 height 20
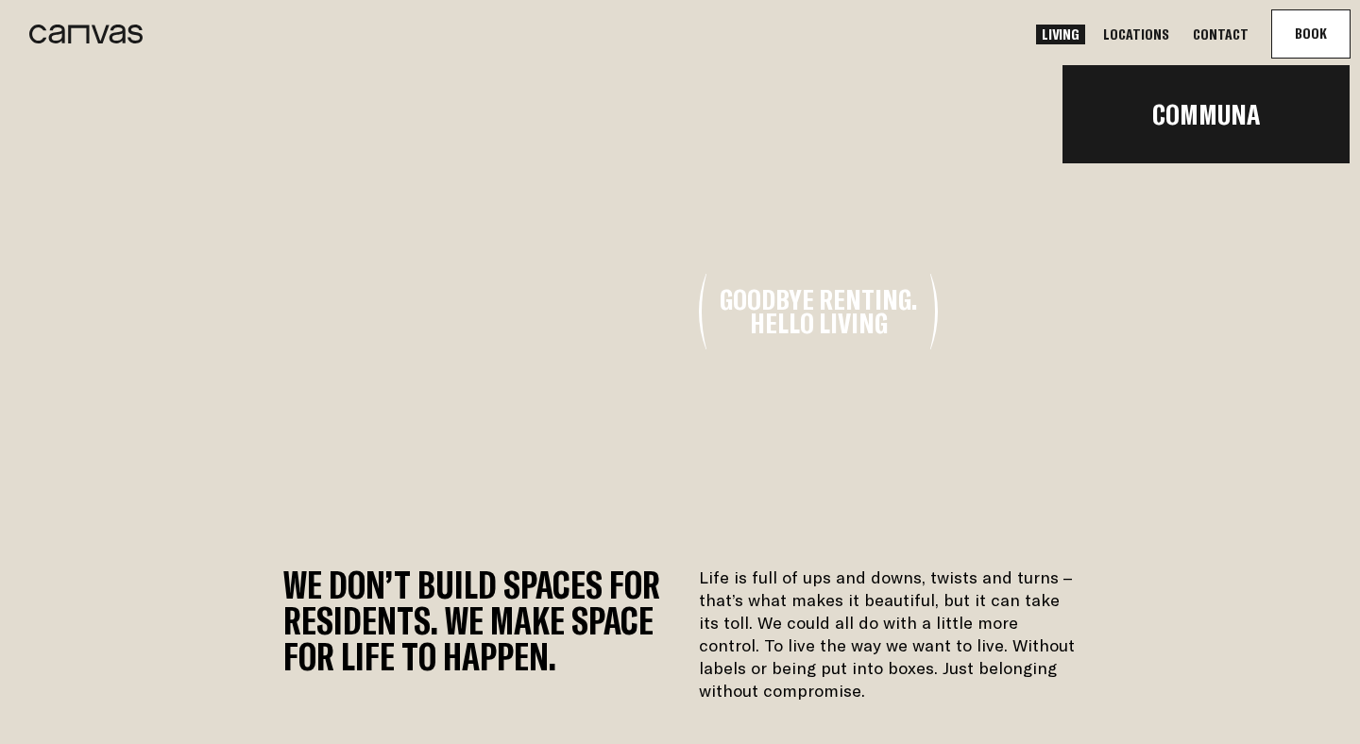
click at [1299, 37] on button "Book Communa" at bounding box center [1310, 33] width 77 height 47
click at [1233, 87] on link "Communa" at bounding box center [1206, 114] width 287 height 64
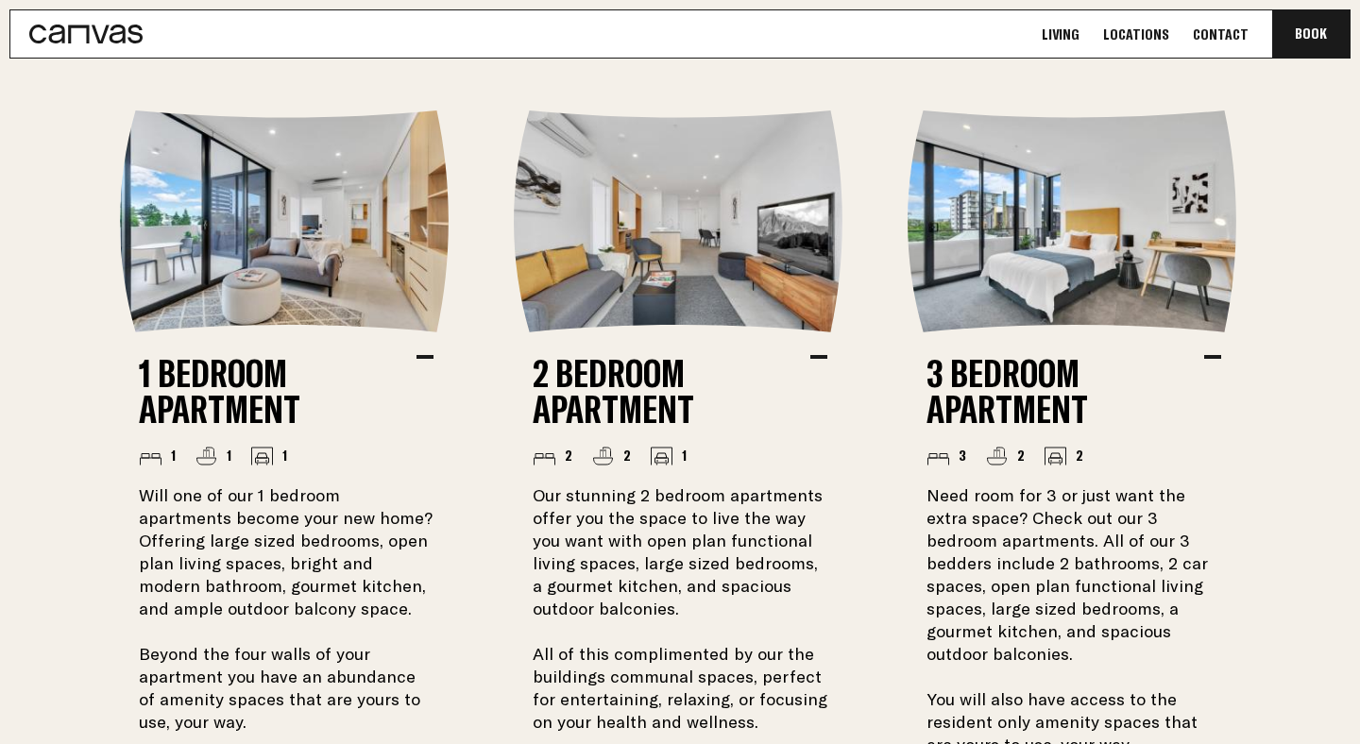
scroll to position [1347, 0]
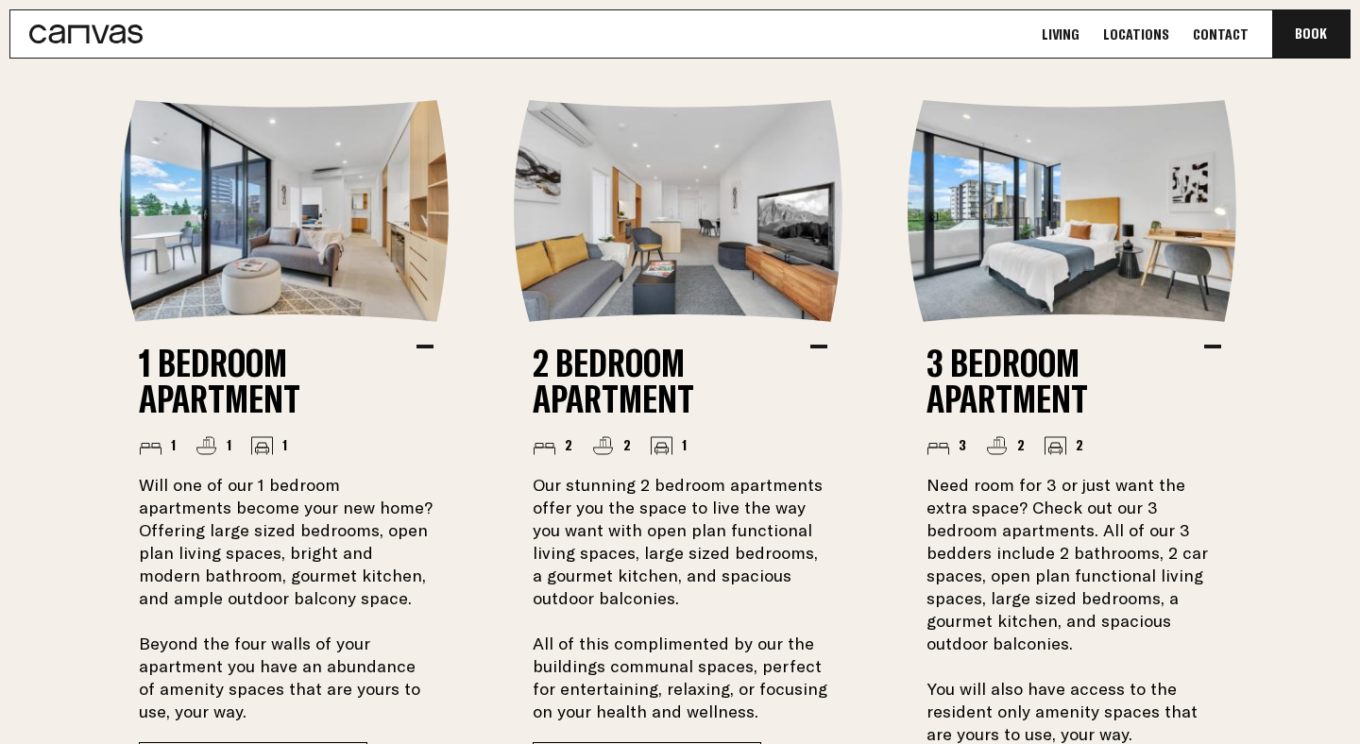
click at [626, 380] on h2 "2 Bedroom Apartment" at bounding box center [672, 381] width 278 height 72
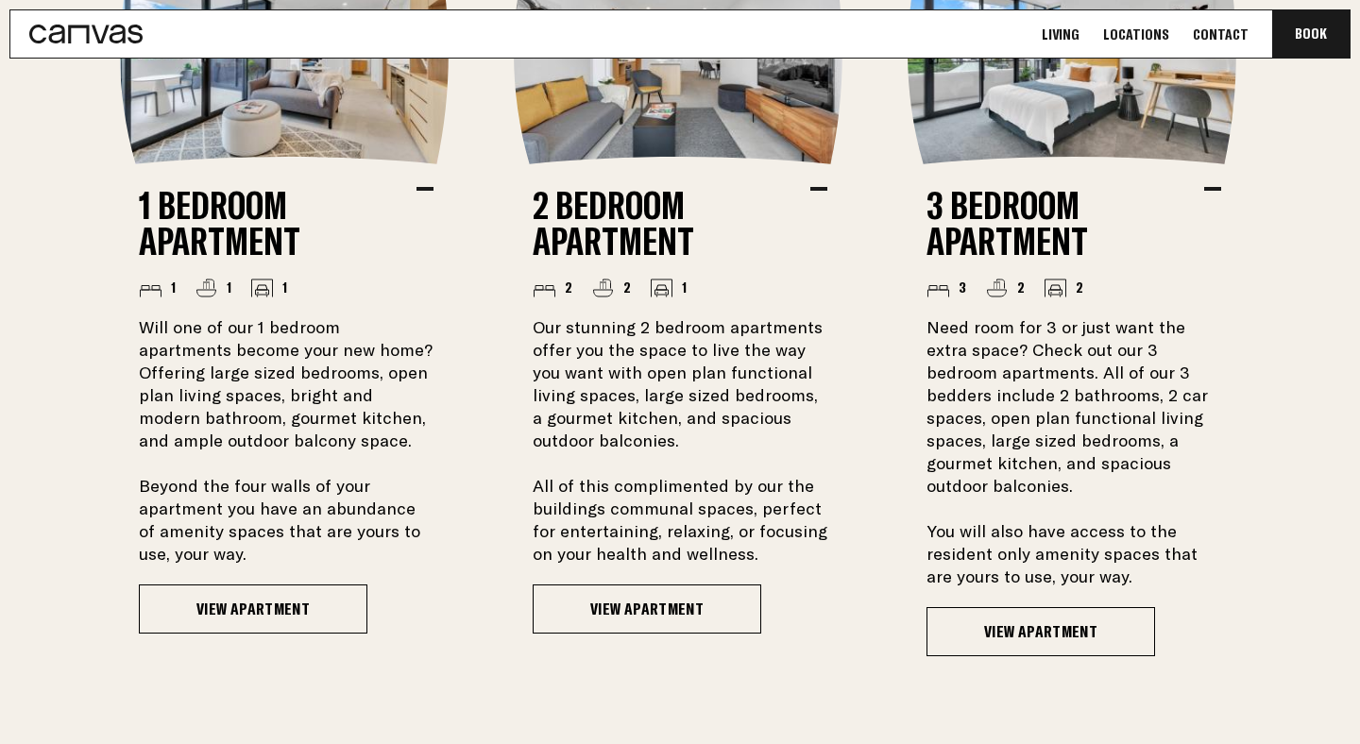
scroll to position [1616, 0]
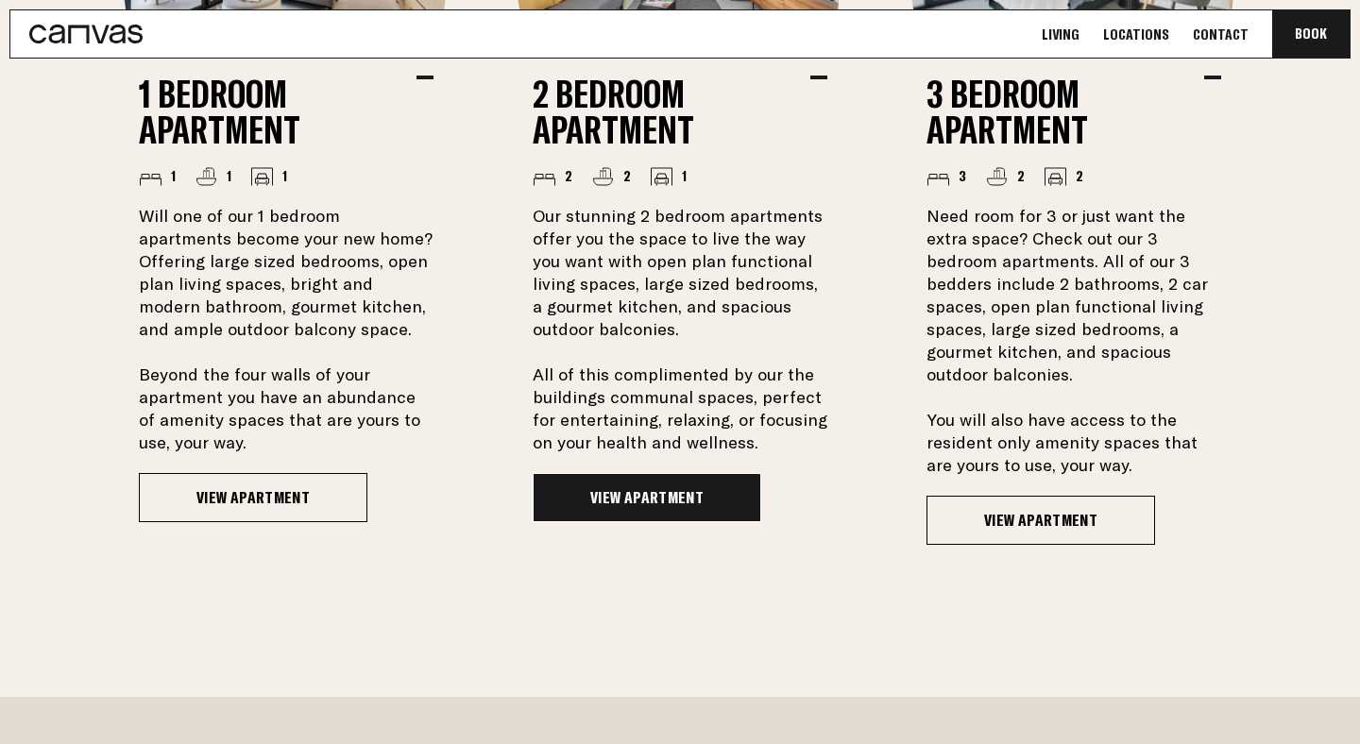
click at [691, 488] on link "View Apartment" at bounding box center [647, 497] width 229 height 49
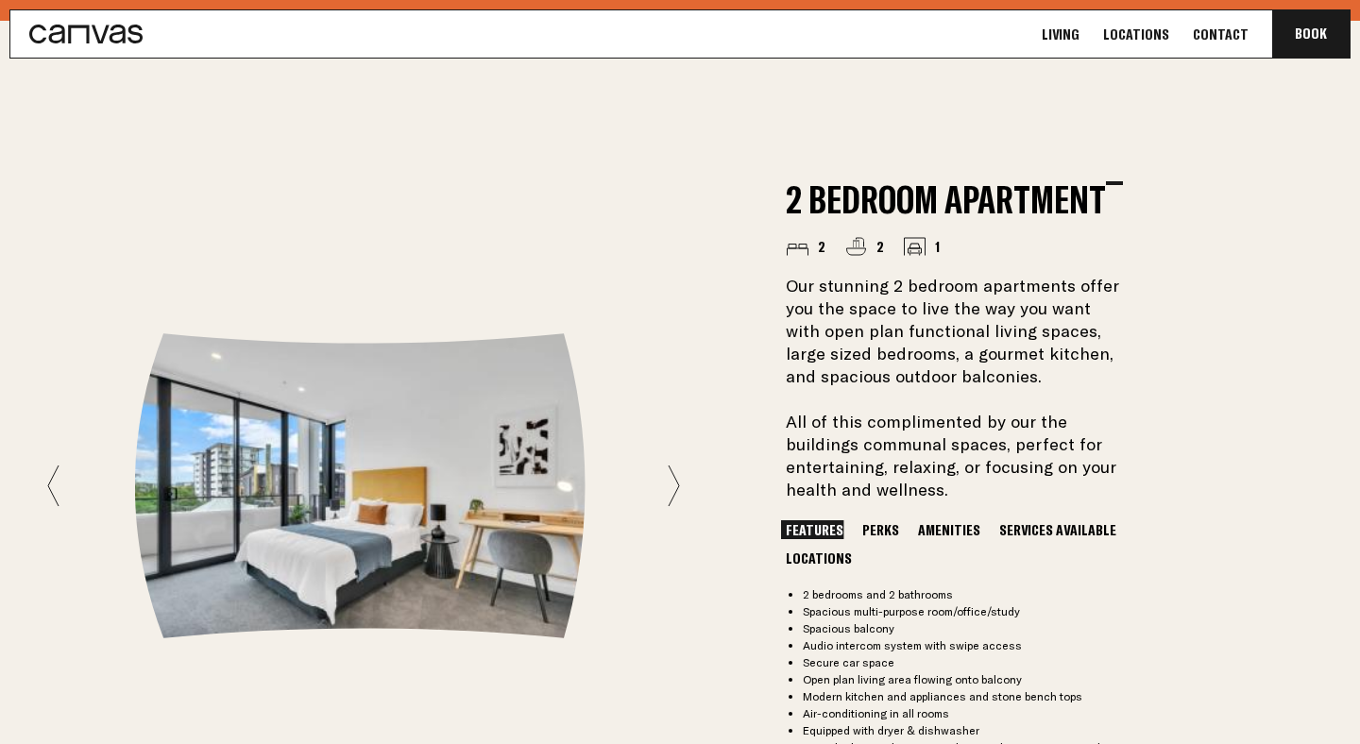
scroll to position [1477, 0]
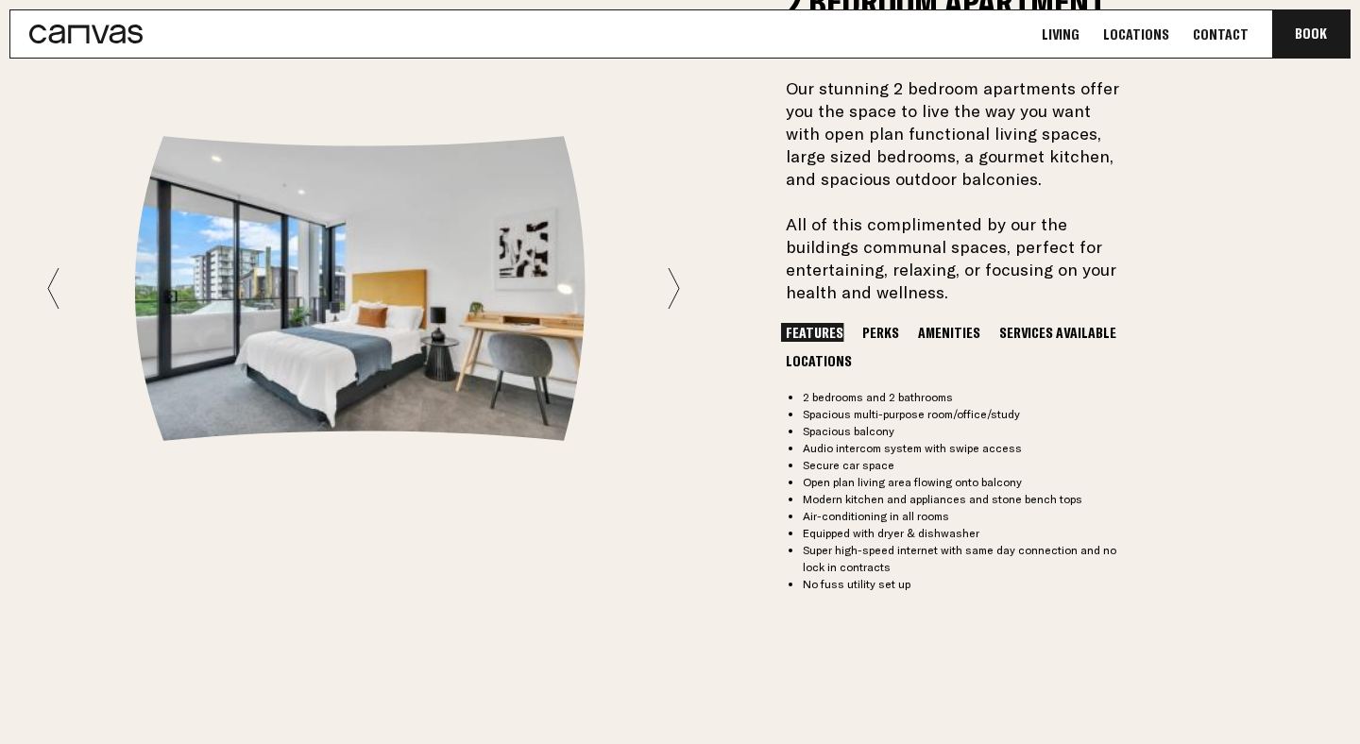
click at [861, 334] on button "Perks" at bounding box center [881, 332] width 46 height 19
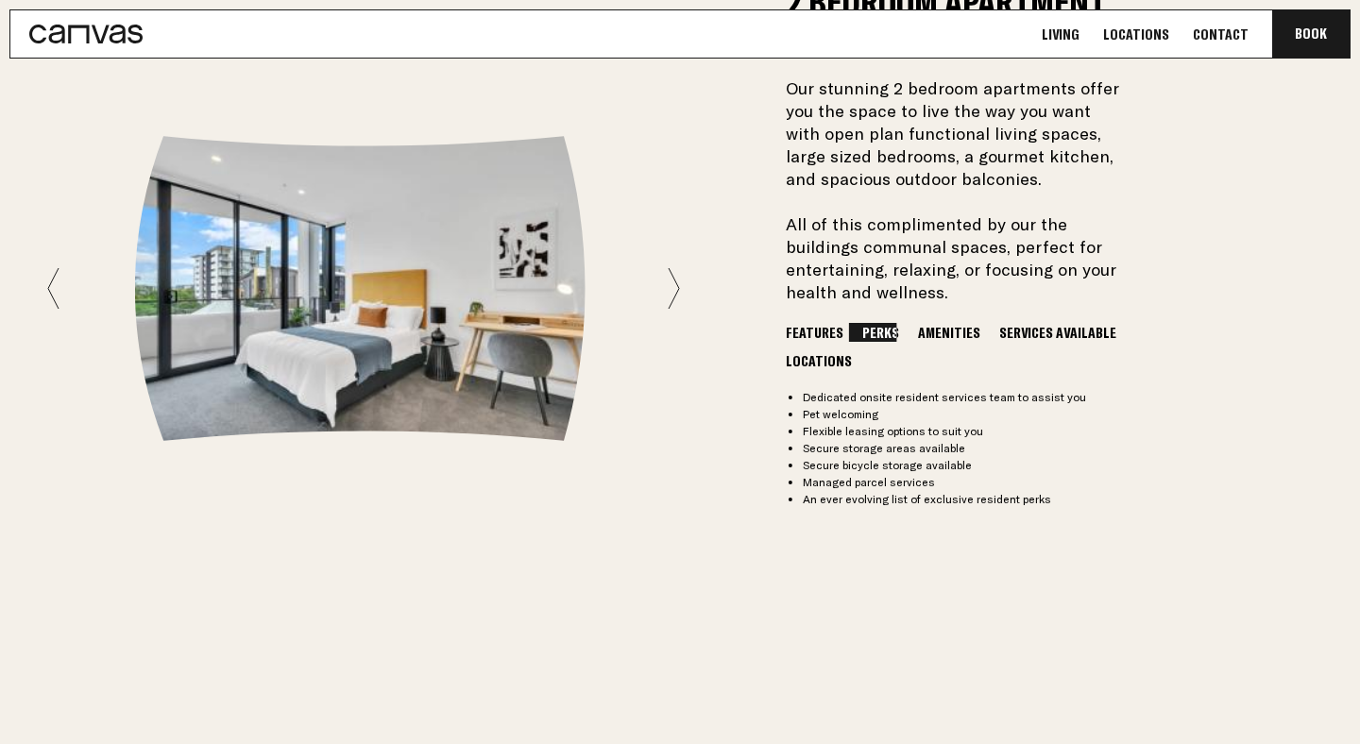
click at [942, 336] on button "Amenities" at bounding box center [949, 332] width 72 height 19
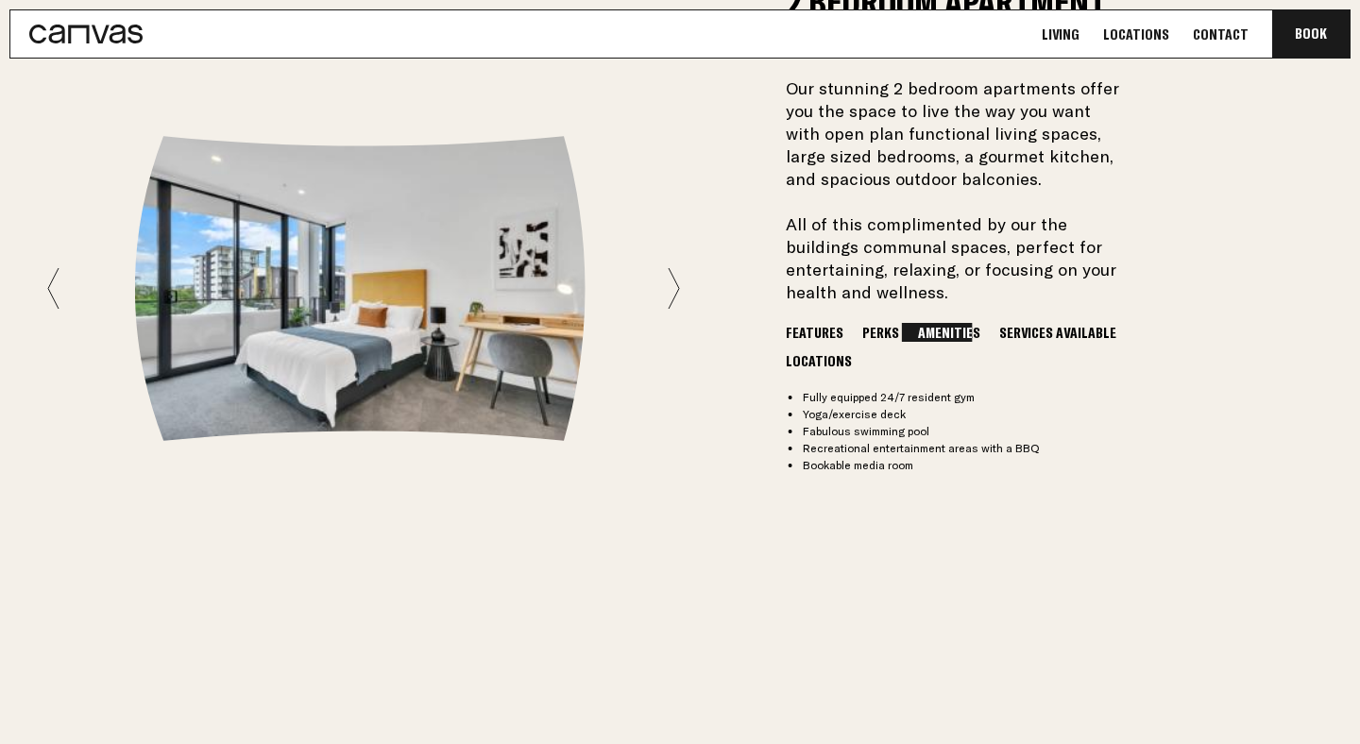
click at [1045, 332] on button "Services Available" at bounding box center [1058, 332] width 127 height 19
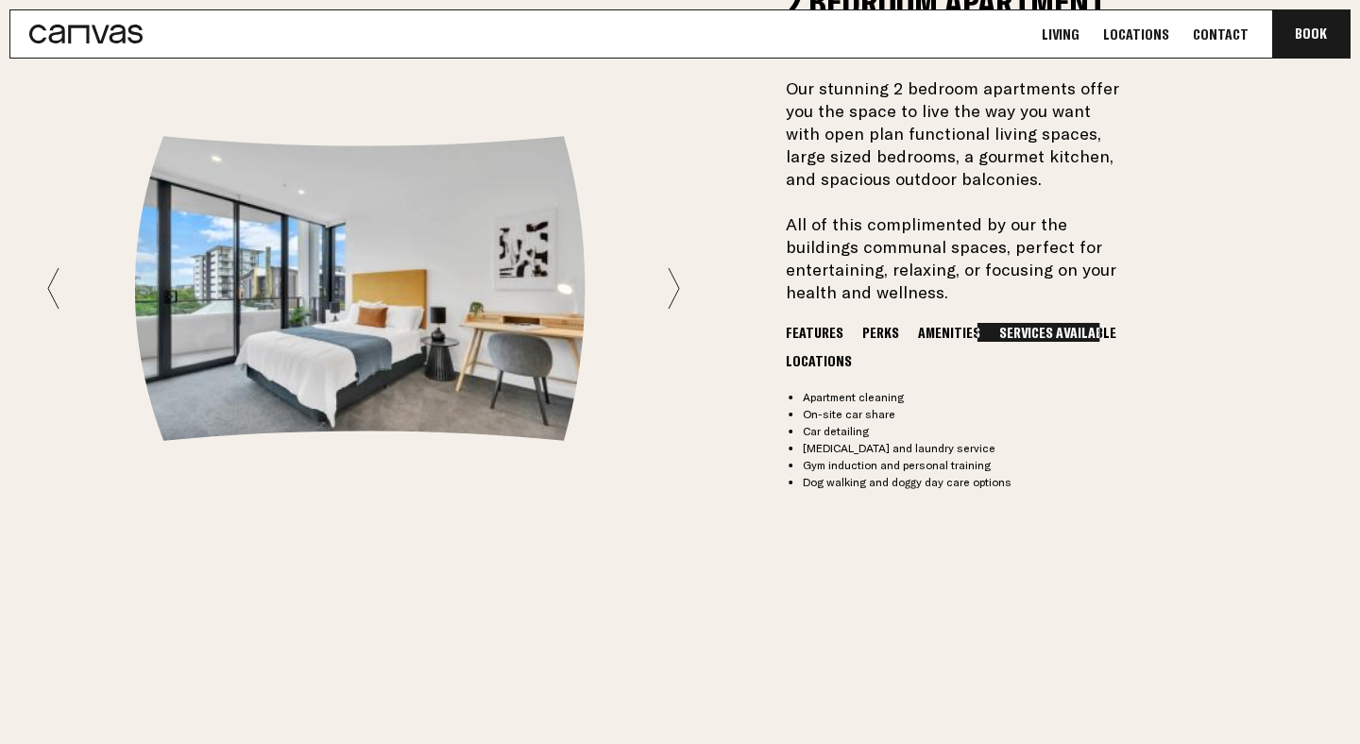
click at [828, 355] on button "Locations" at bounding box center [819, 360] width 76 height 19
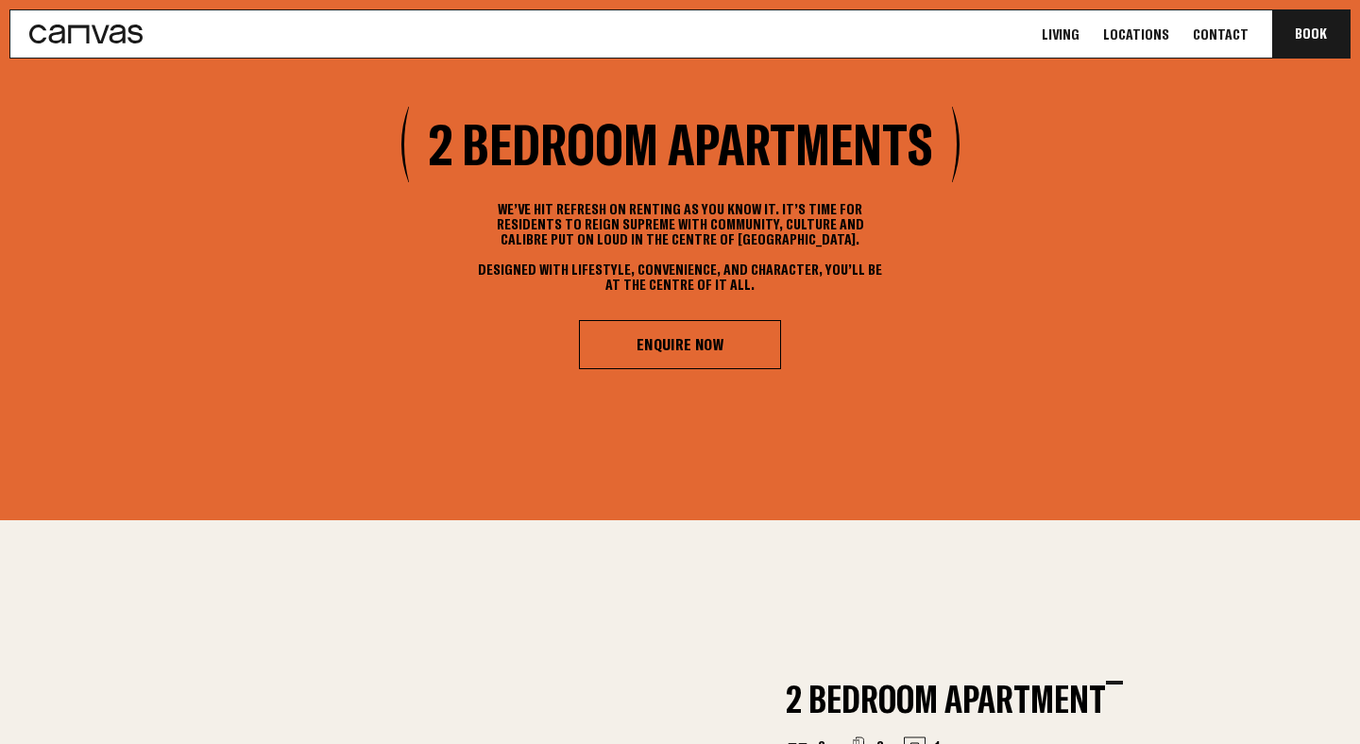
scroll to position [792, 0]
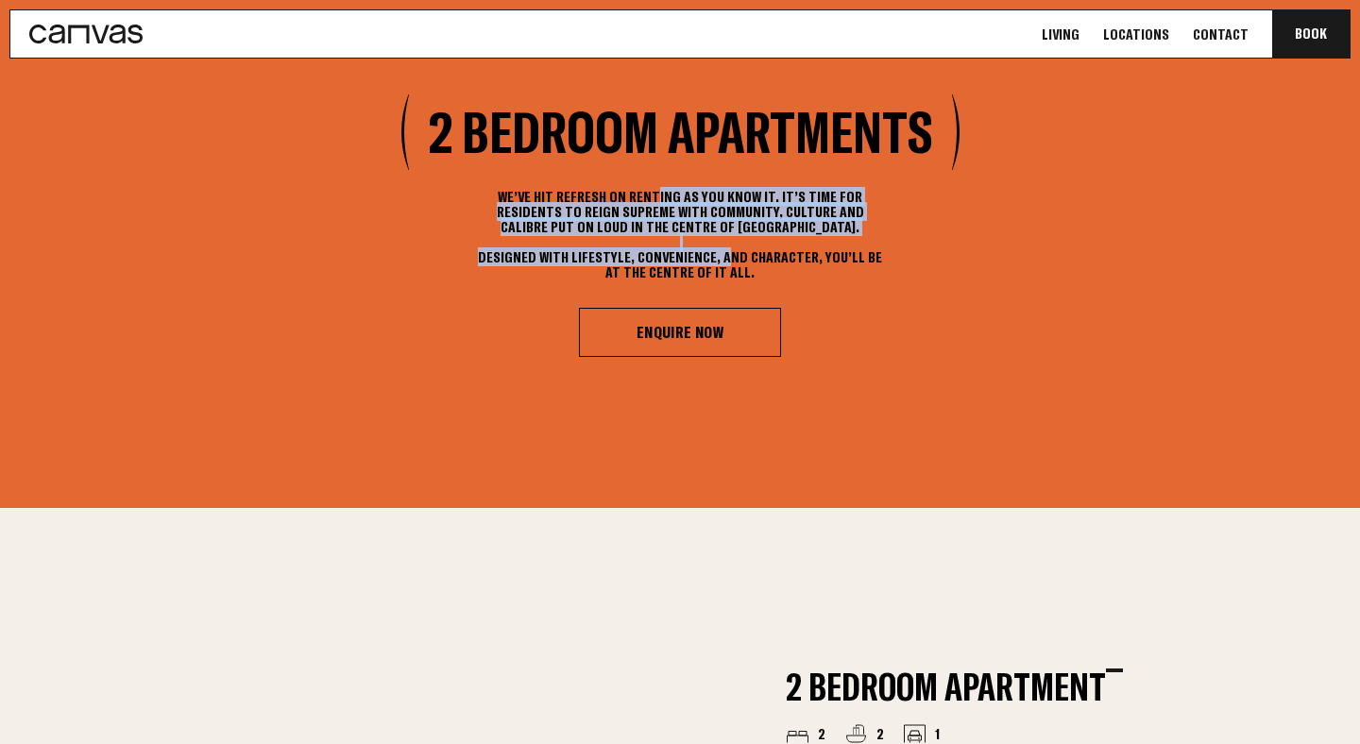
drag, startPoint x: 626, startPoint y: 199, endPoint x: 730, endPoint y: 248, distance: 114.9
click at [730, 248] on p "We’ve hit refresh on renting as you know it. It’s time for residents to reign s…" at bounding box center [680, 234] width 415 height 91
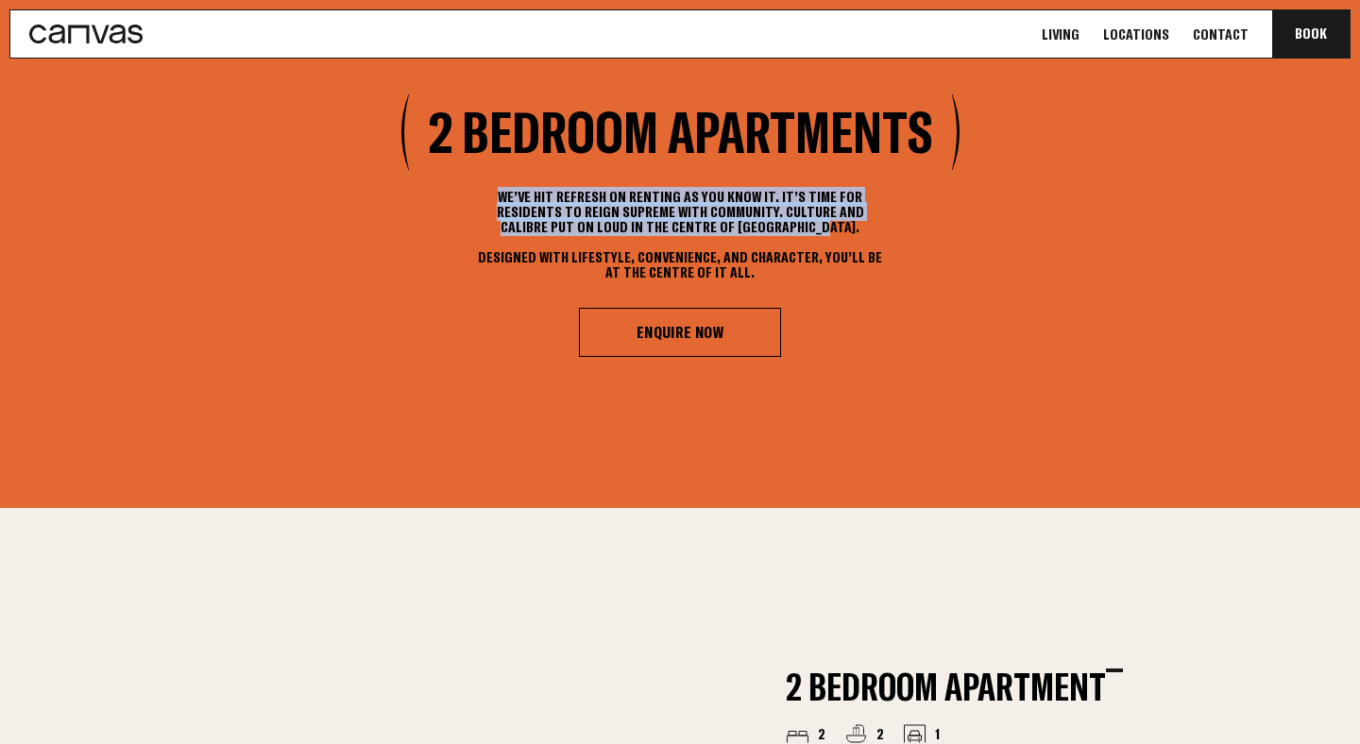
drag, startPoint x: 754, startPoint y: 234, endPoint x: 597, endPoint y: 178, distance: 166.7
click at [597, 178] on section "2 Bedroom Apartments We’ve hit refresh on renting as you know it. It’s time for…" at bounding box center [680, 230] width 1360 height 555
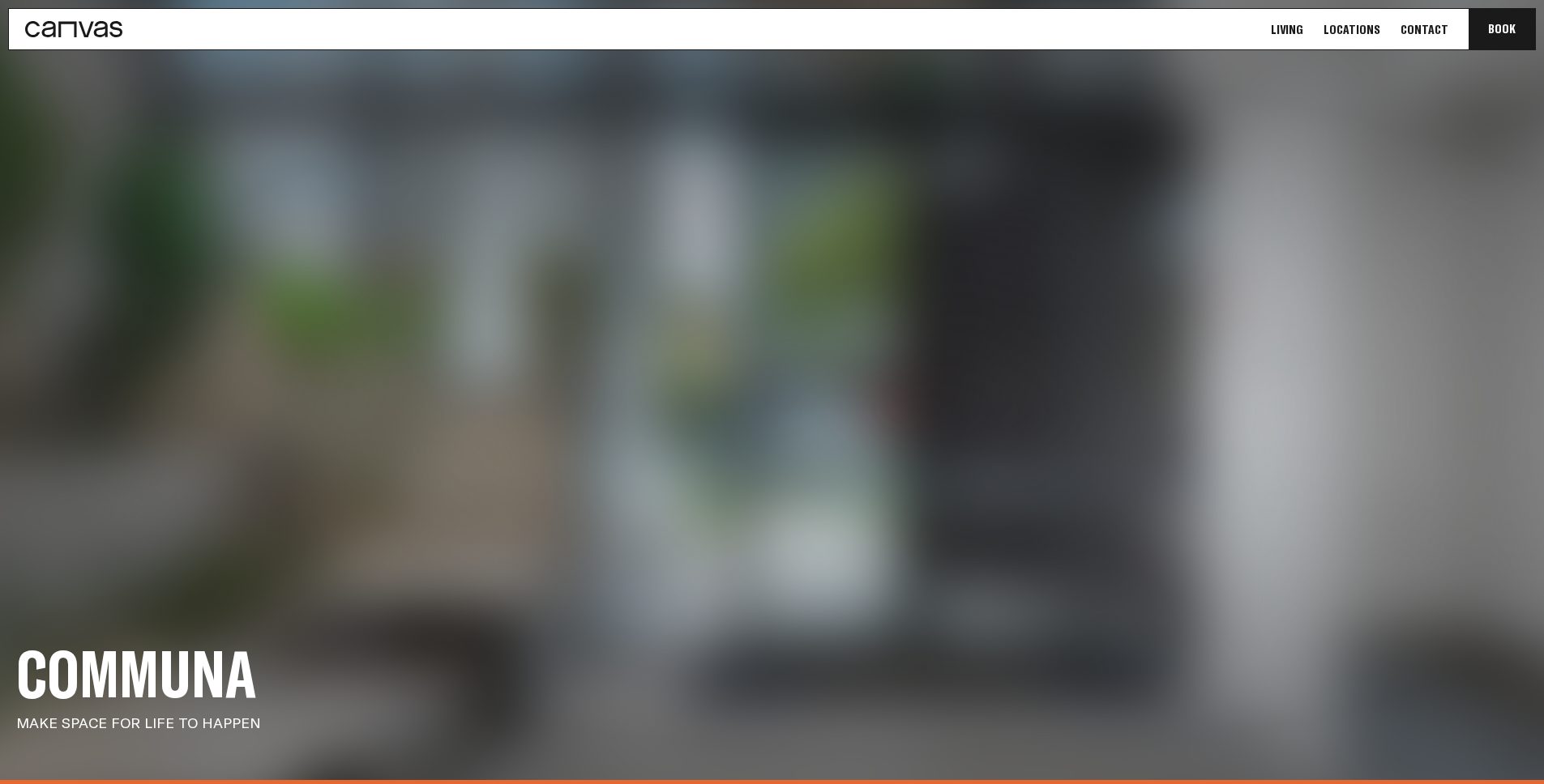
scroll to position [0, 0]
